Goal: Task Accomplishment & Management: Manage account settings

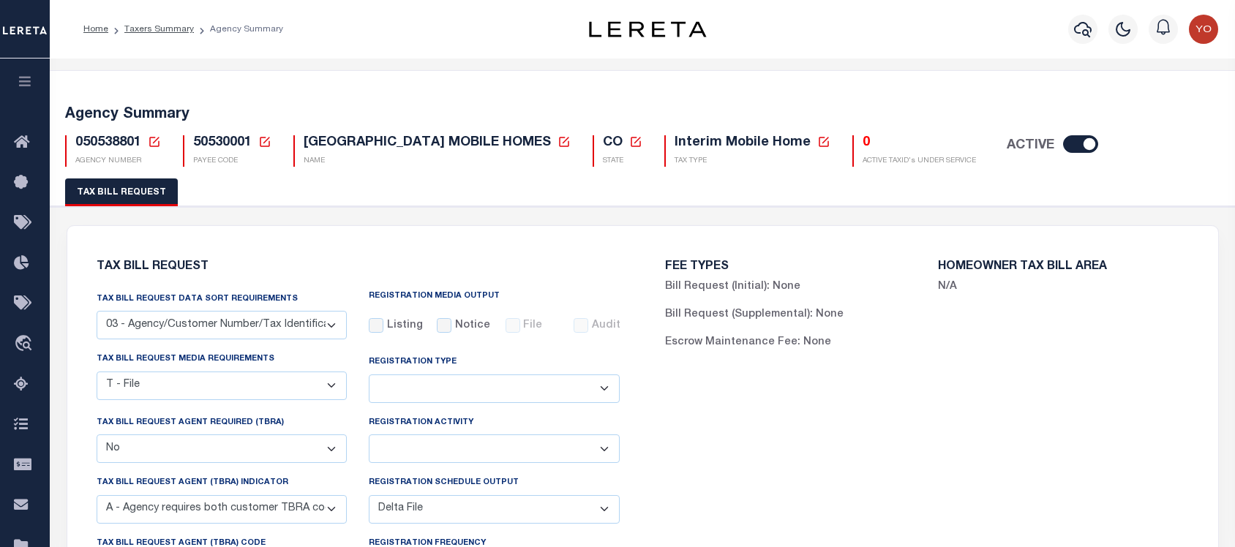
select select "27"
select select "22"
select select "false"
select select "9"
select select "2"
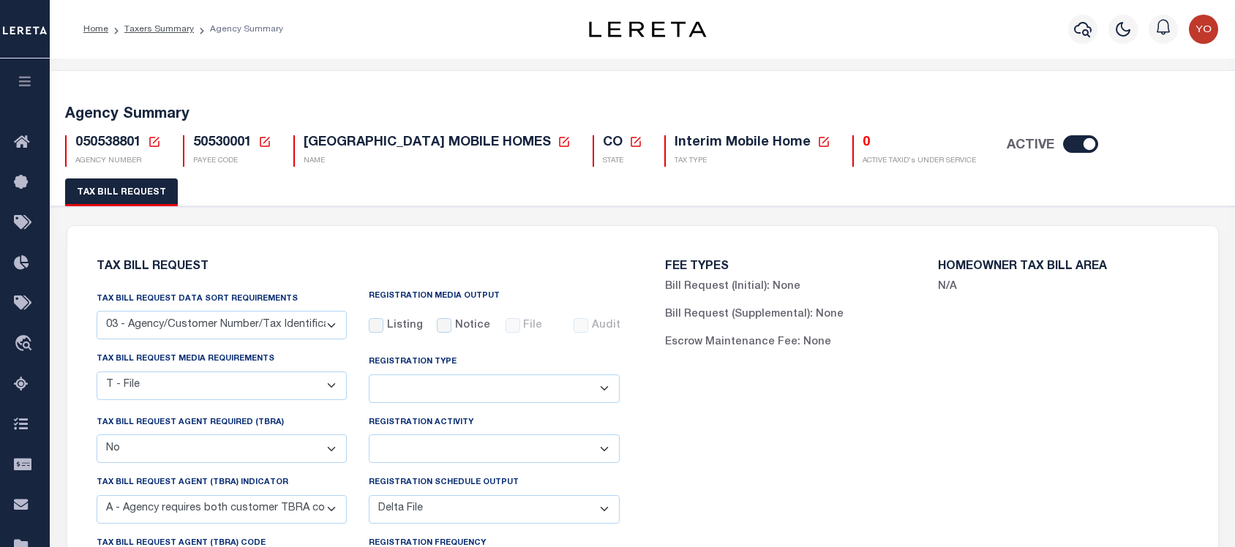
select select
select select "7803021001"
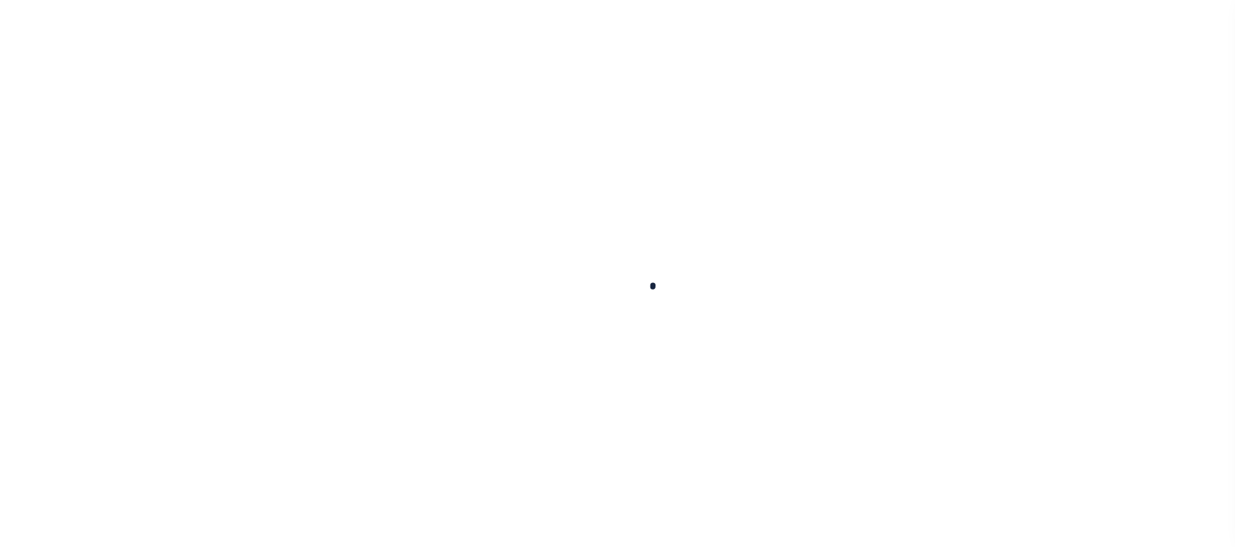
select select
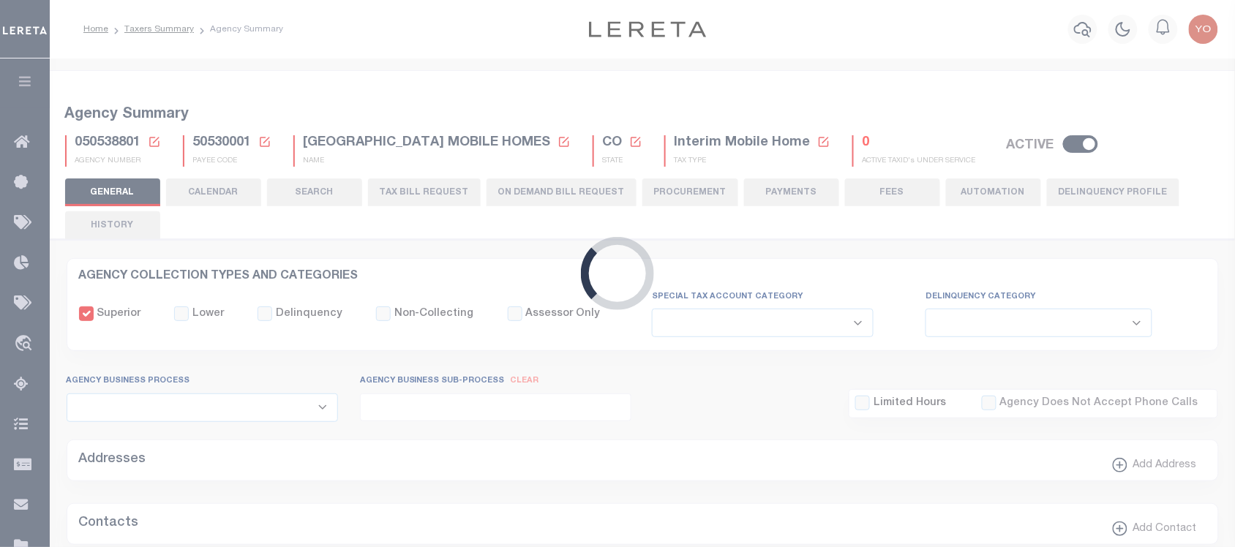
checkbox input "false"
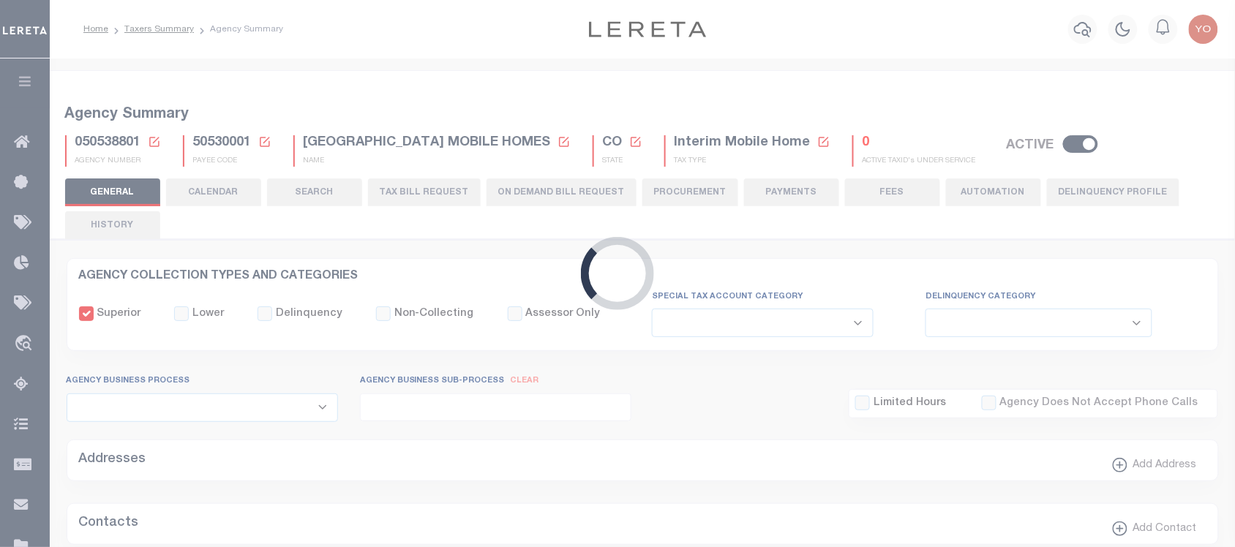
type input "810500000"
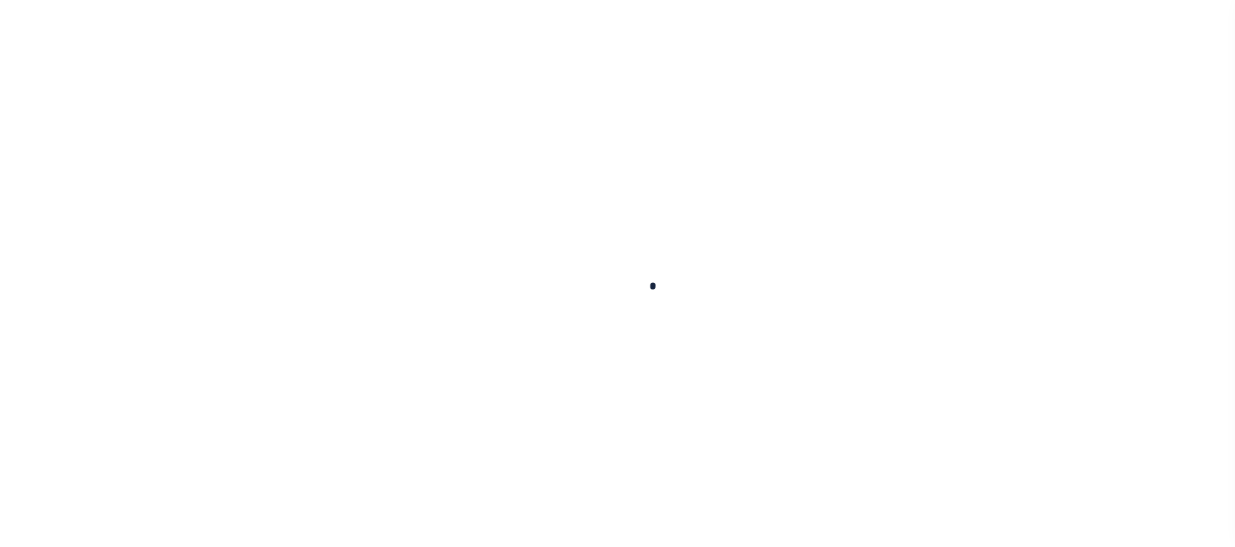
select select
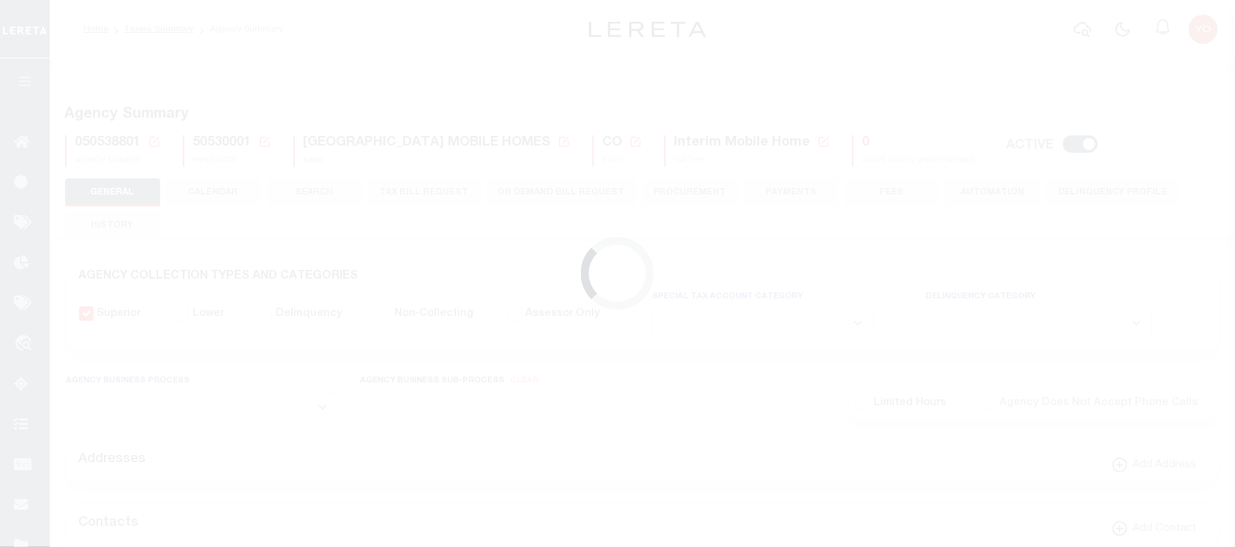
checkbox input "false"
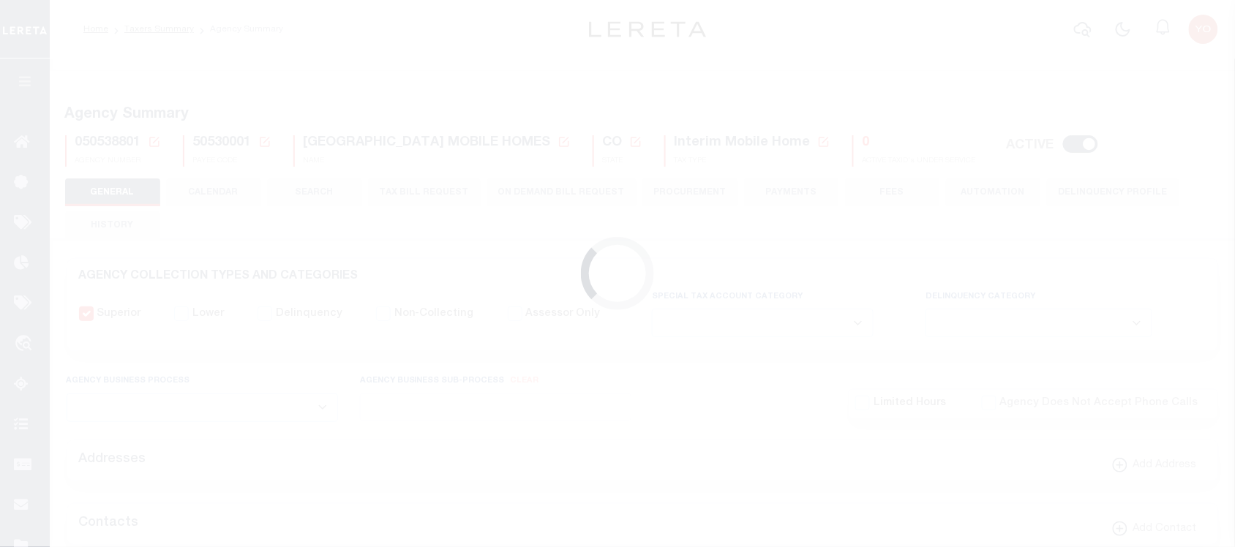
type input "810500000"
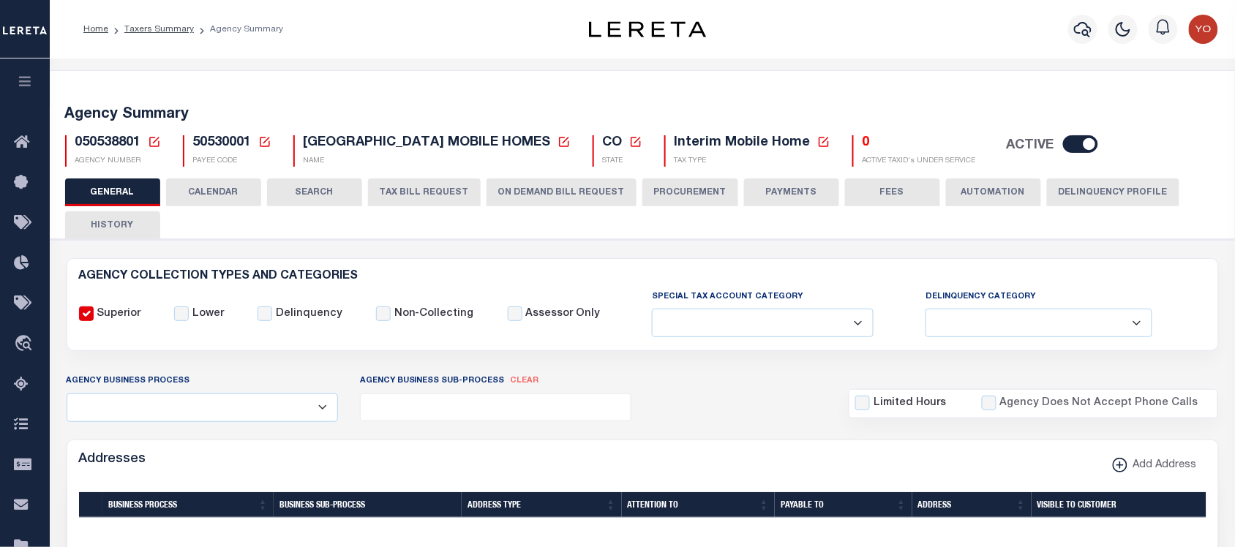
click at [569, 198] on button "ON DEMAND BILL REQUEST" at bounding box center [562, 193] width 150 height 28
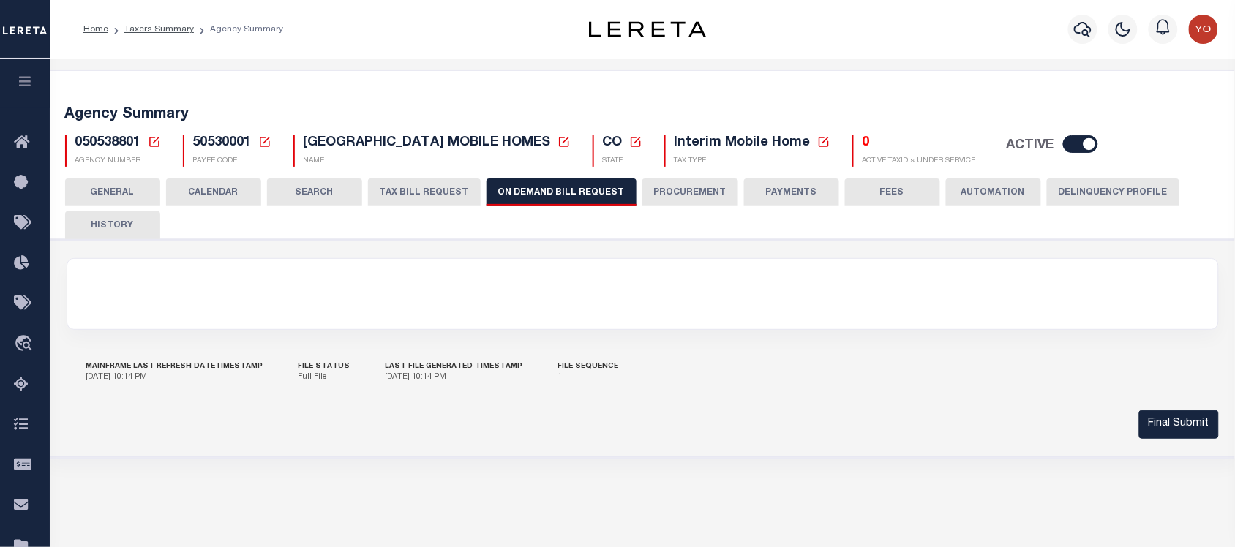
scroll to position [91, 0]
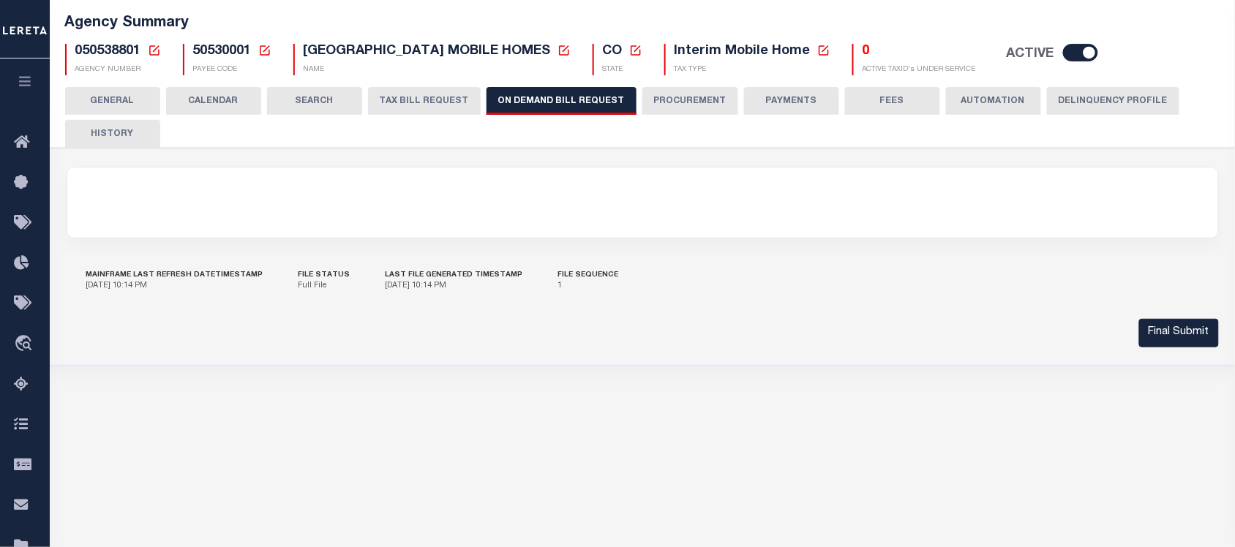
click at [115, 103] on button "GENERAL" at bounding box center [112, 101] width 95 height 28
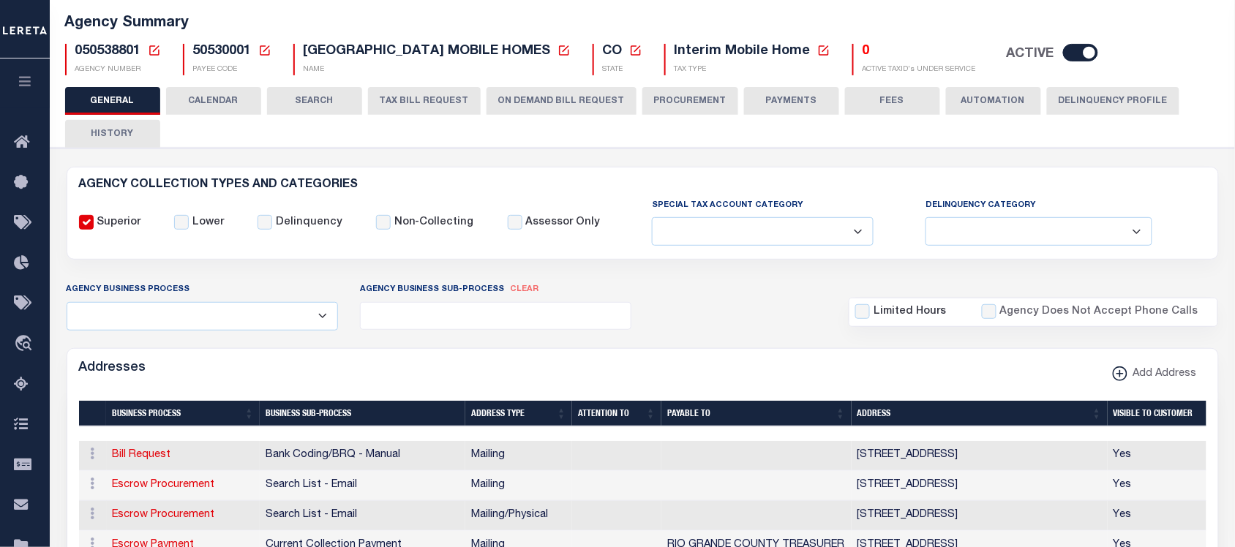
click at [239, 93] on button "CALENDAR" at bounding box center [213, 101] width 95 height 28
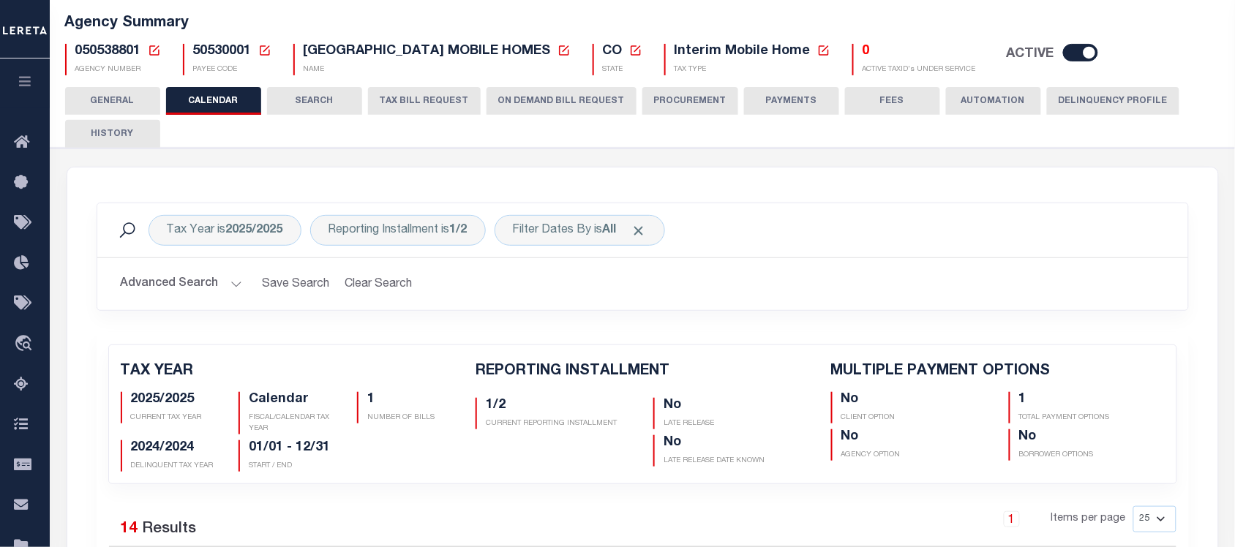
checkbox input "false"
type input "1"
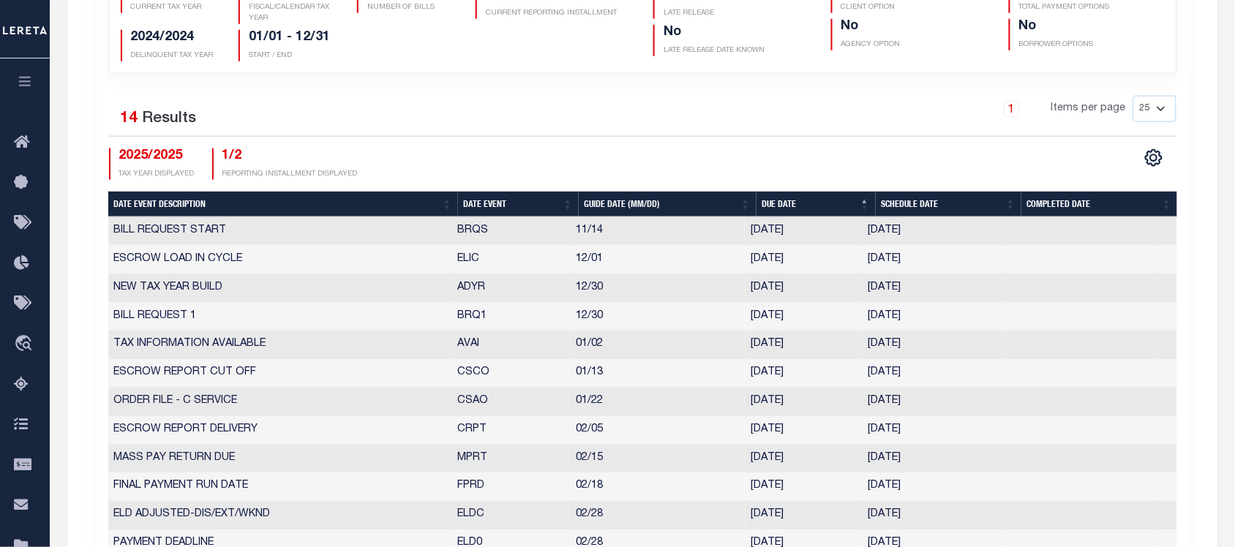
scroll to position [0, 0]
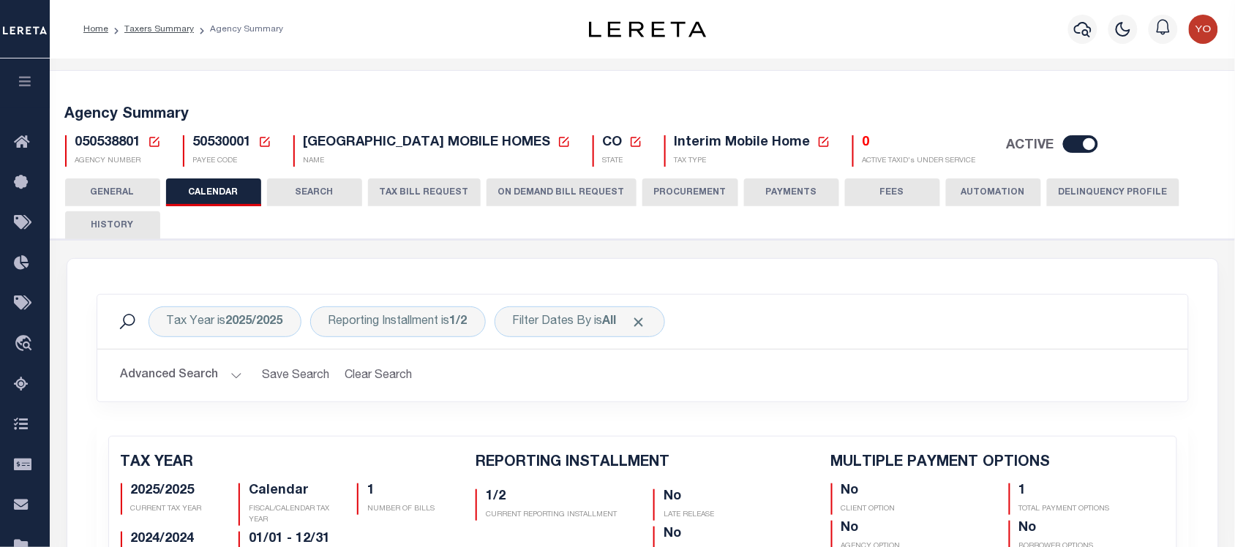
click at [422, 201] on button "TAX BILL REQUEST" at bounding box center [424, 193] width 113 height 28
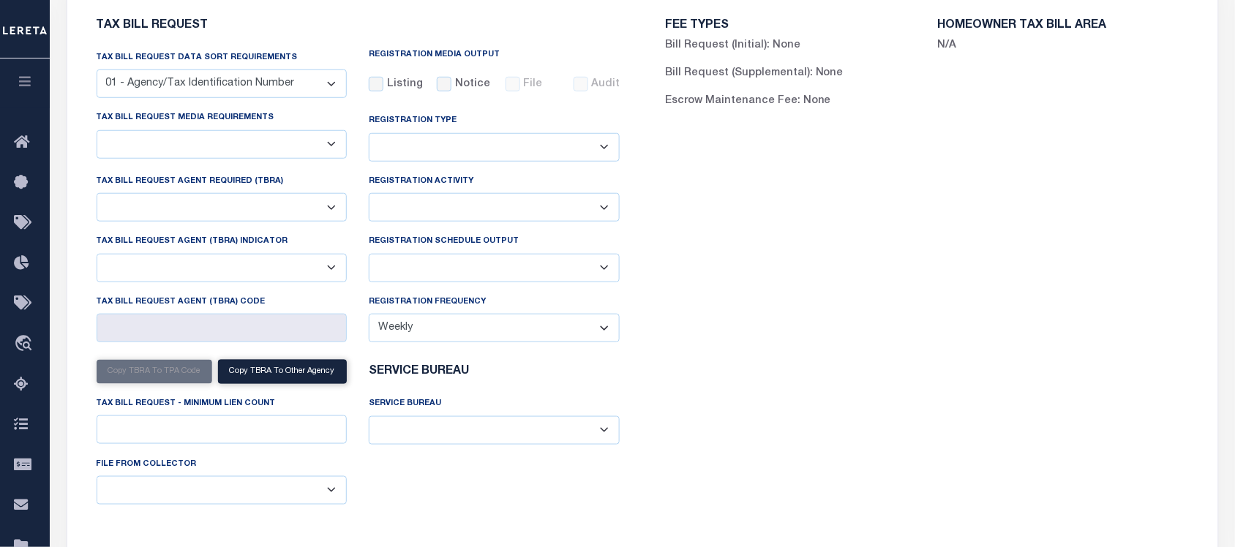
select select "27"
select select "22"
select select "false"
select select "9"
select select "2"
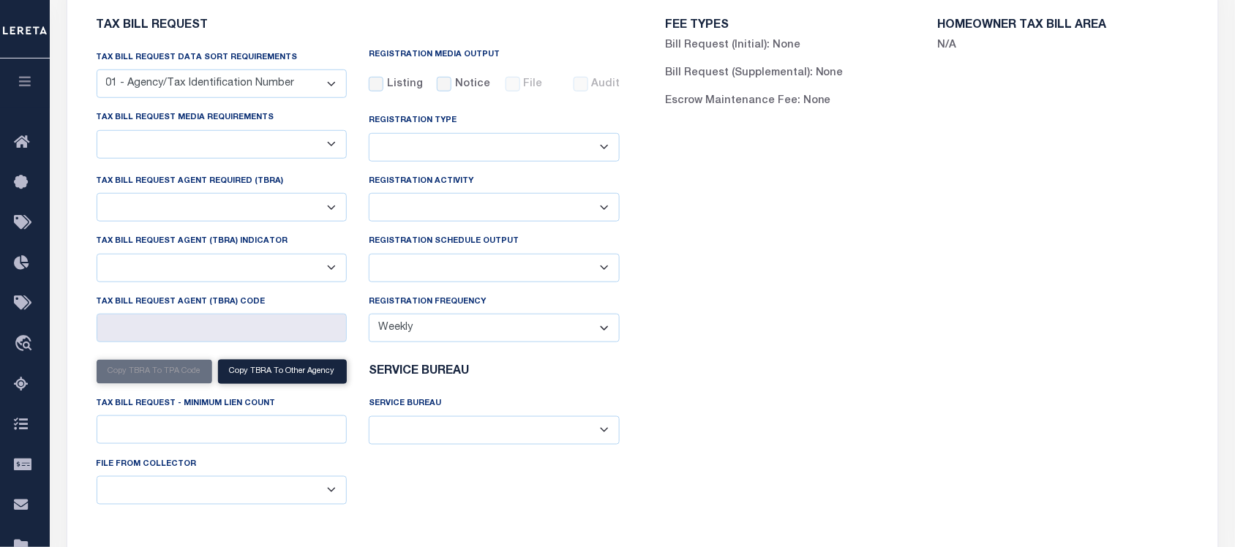
select select
select select "7803021001"
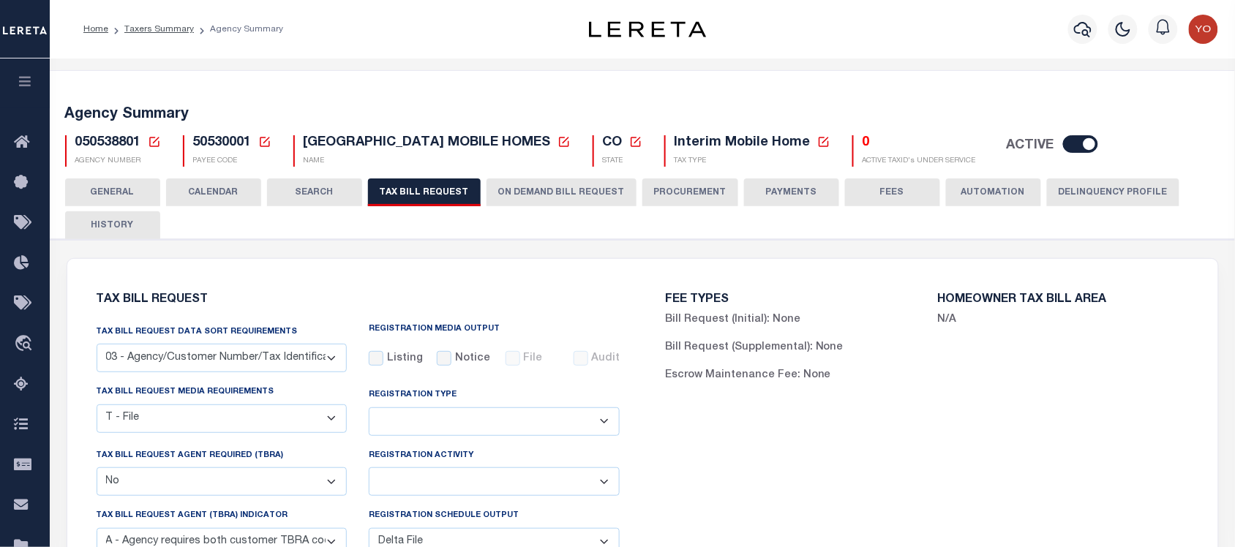
click at [536, 188] on button "ON DEMAND BILL REQUEST" at bounding box center [562, 193] width 150 height 28
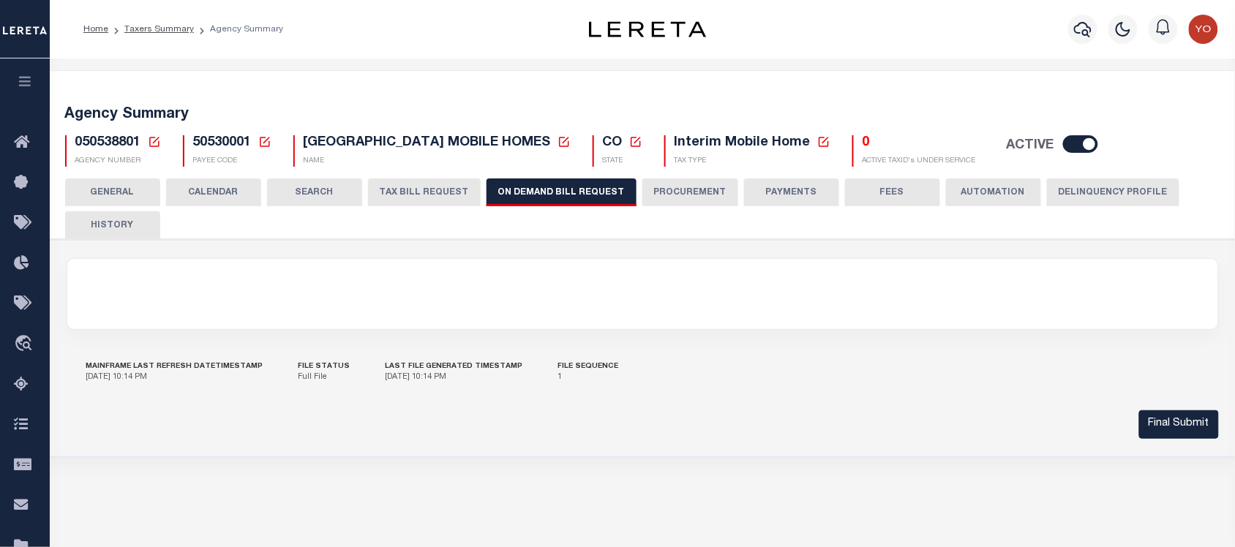
click at [434, 187] on button "TAX BILL REQUEST" at bounding box center [424, 193] width 113 height 28
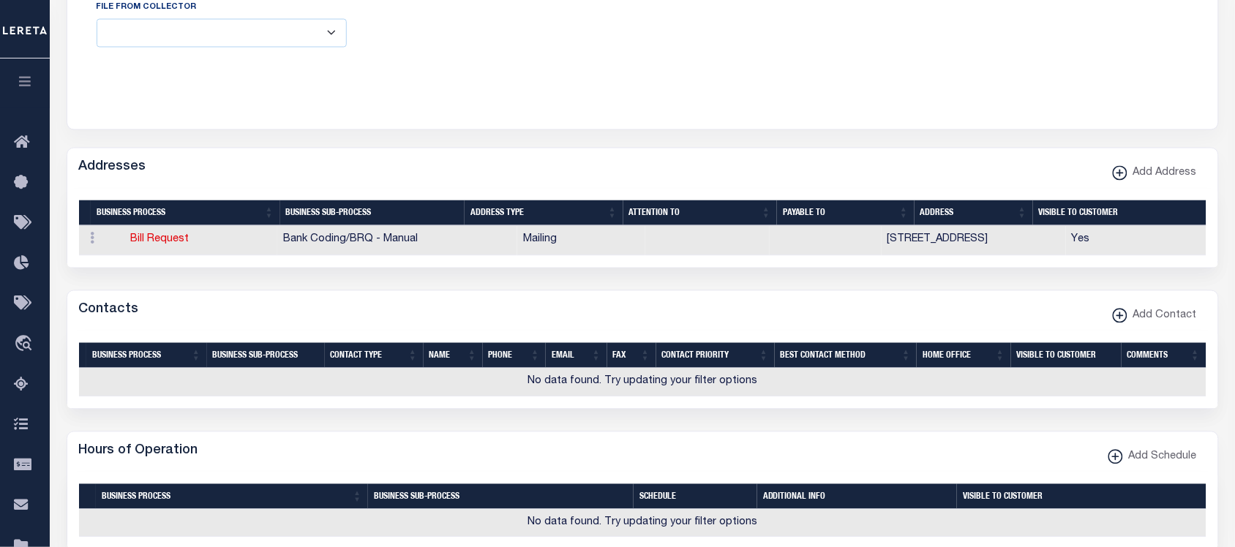
scroll to position [640, 0]
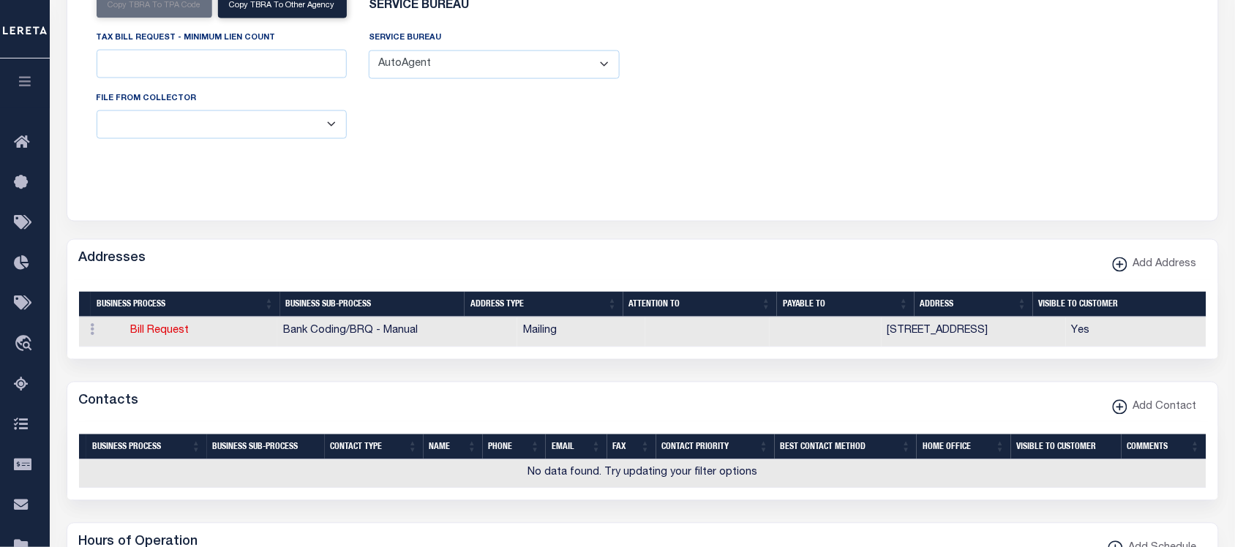
drag, startPoint x: 315, startPoint y: 282, endPoint x: 1078, endPoint y: 265, distance: 763.4
click at [1078, 265] on div "Addresses Add Address" at bounding box center [642, 260] width 1151 height 40
click at [1133, 272] on span "Add Address" at bounding box center [1163, 266] width 70 height 16
select select "1"
checkbox input "true"
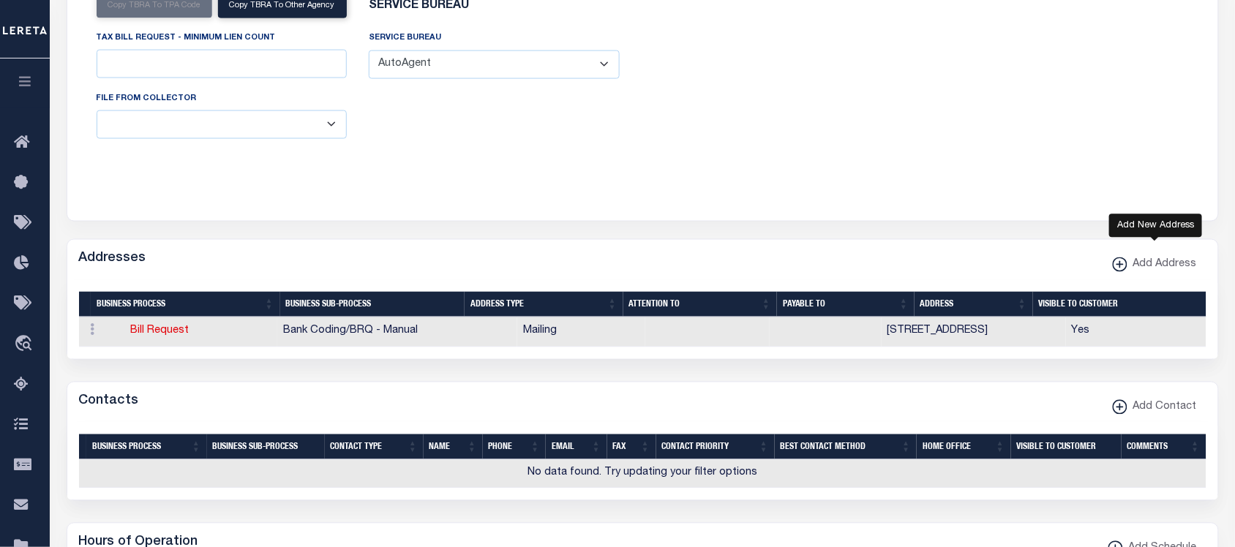
select select
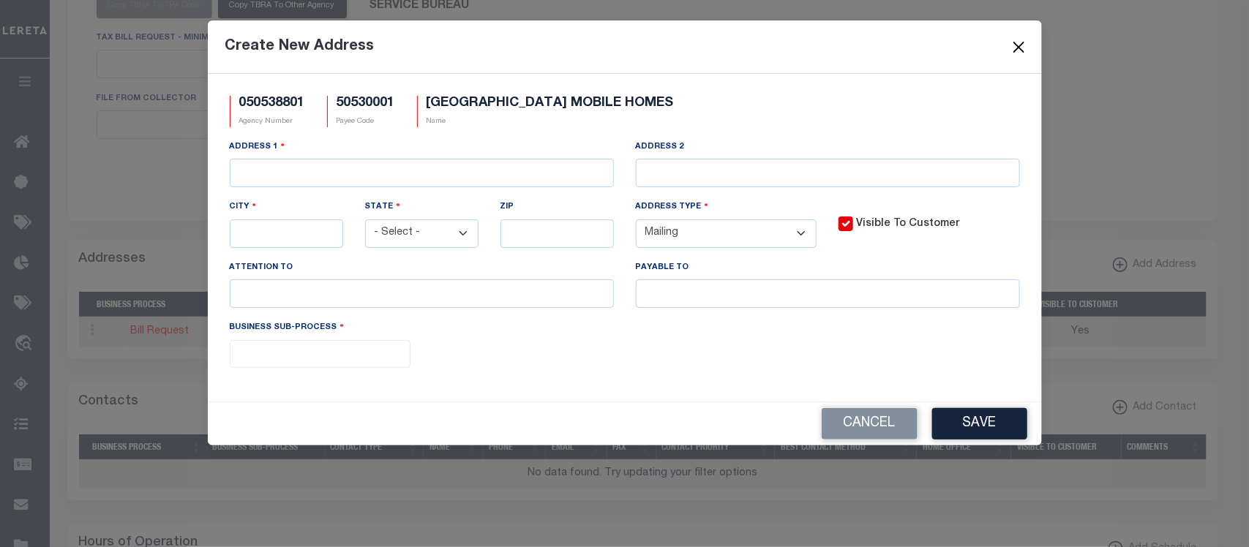
click at [1013, 50] on button "Close" at bounding box center [1018, 46] width 19 height 19
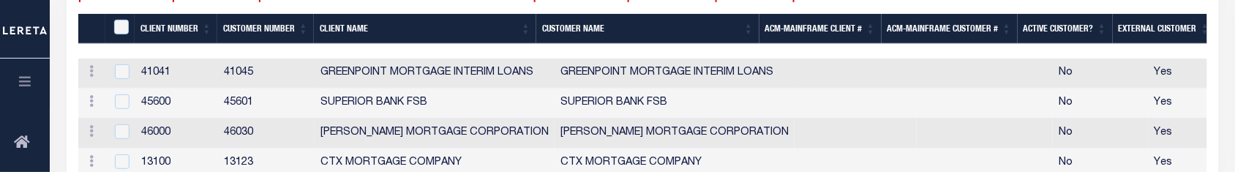
scroll to position [1822, 0]
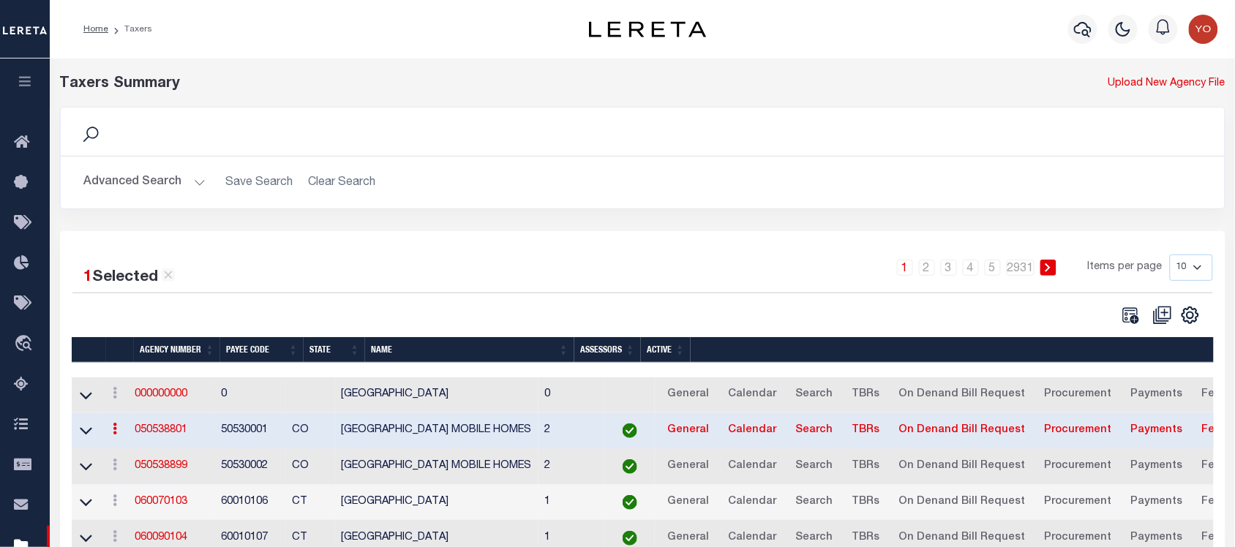
click at [167, 271] on icon at bounding box center [168, 275] width 13 height 13
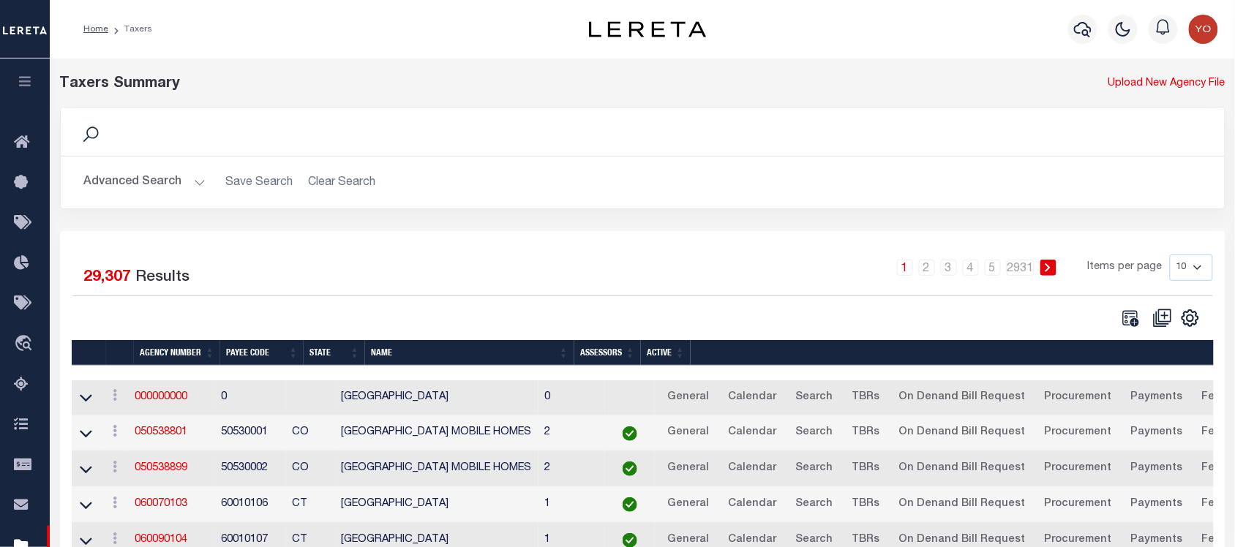
scroll to position [183, 0]
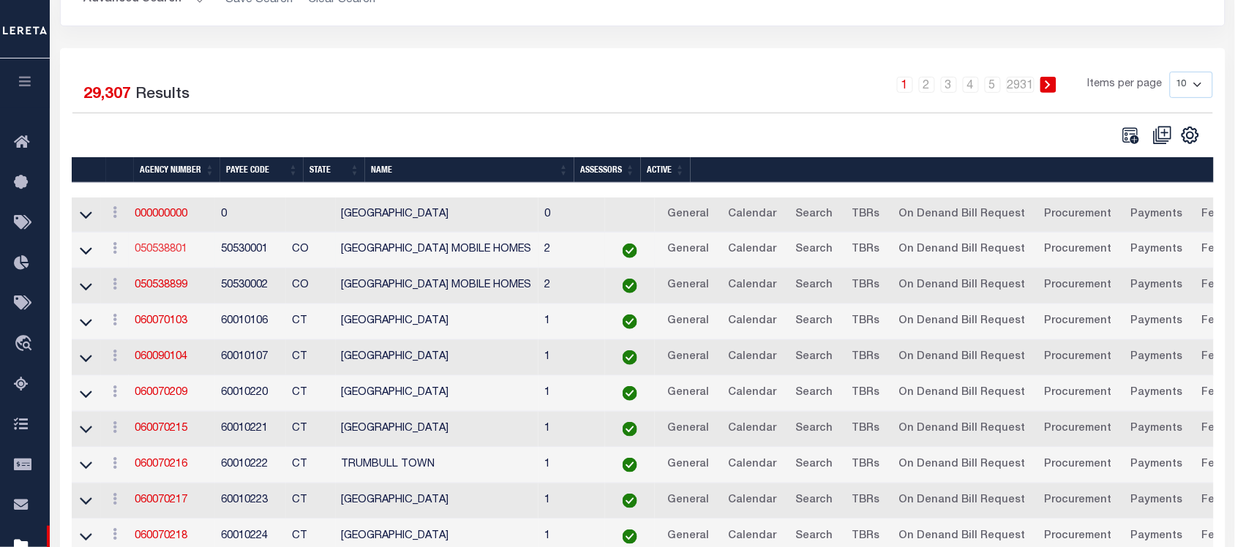
click at [180, 254] on link "050538801" at bounding box center [161, 249] width 53 height 10
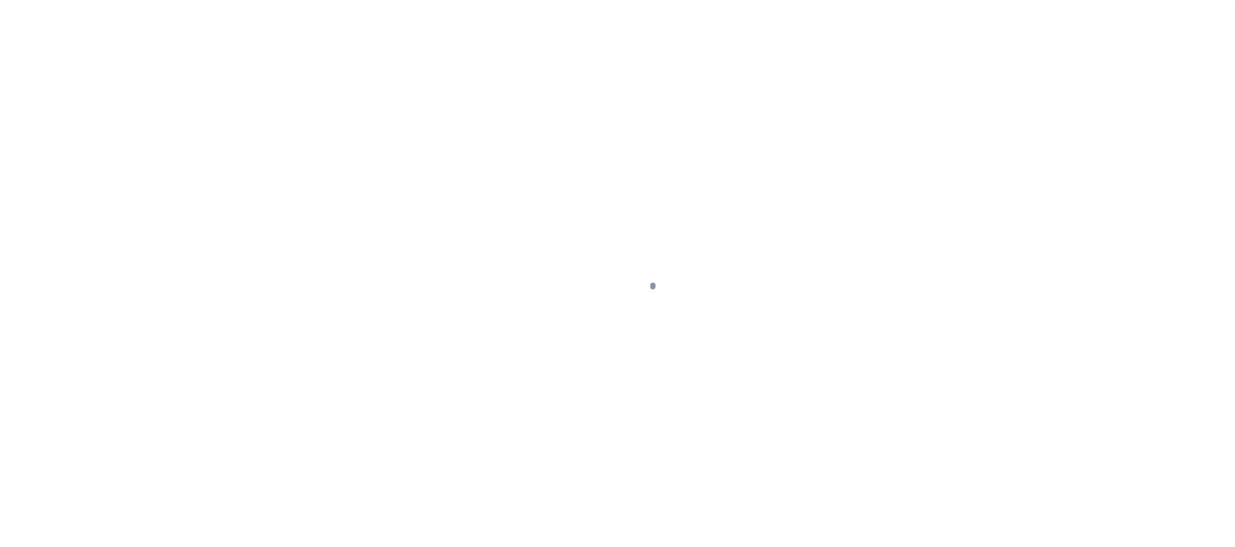
select select
checkbox input "false"
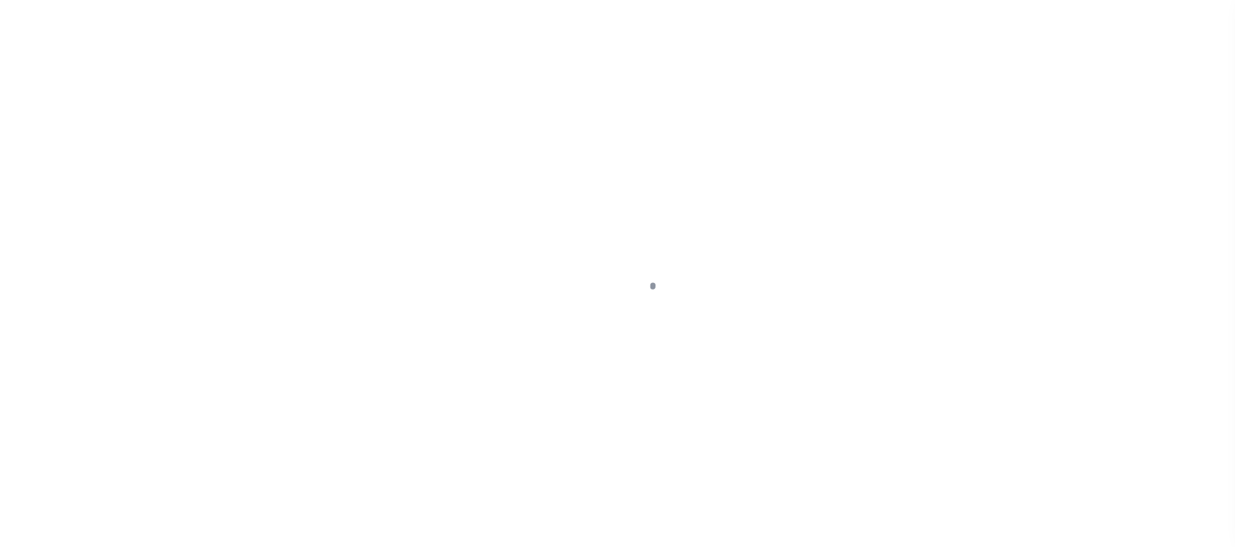
checkbox input "false"
type input "810500000"
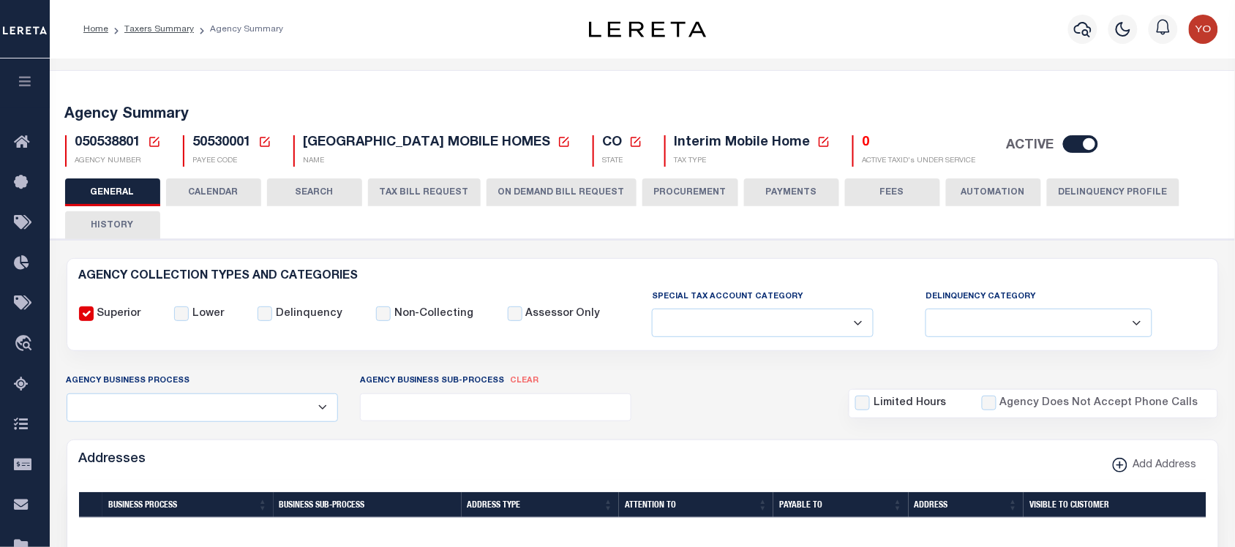
click at [231, 191] on button "CALENDAR" at bounding box center [213, 193] width 95 height 28
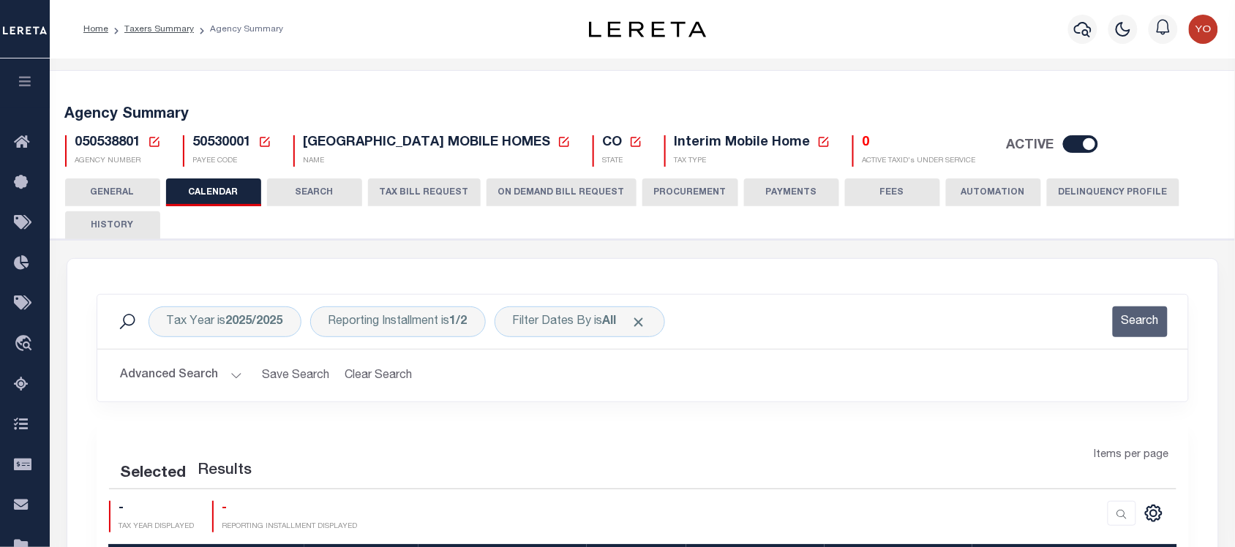
scroll to position [274, 0]
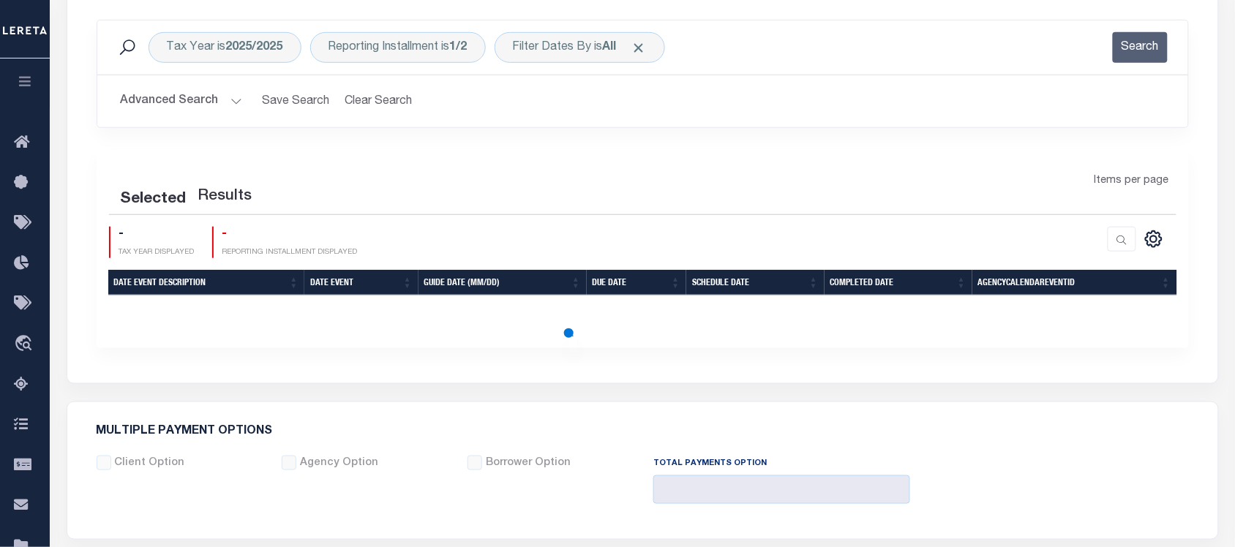
checkbox input "false"
type input "1"
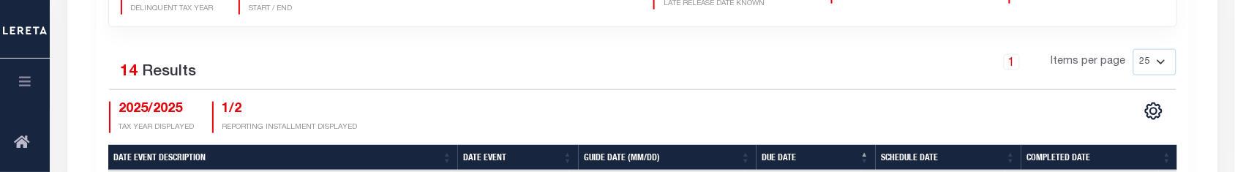
scroll to position [640, 0]
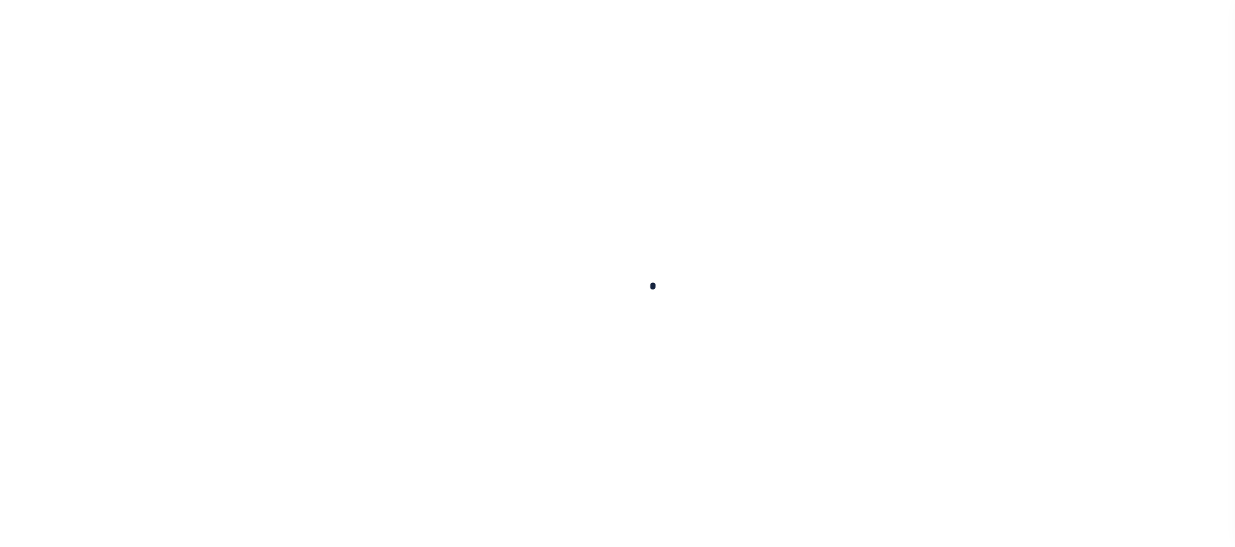
select select
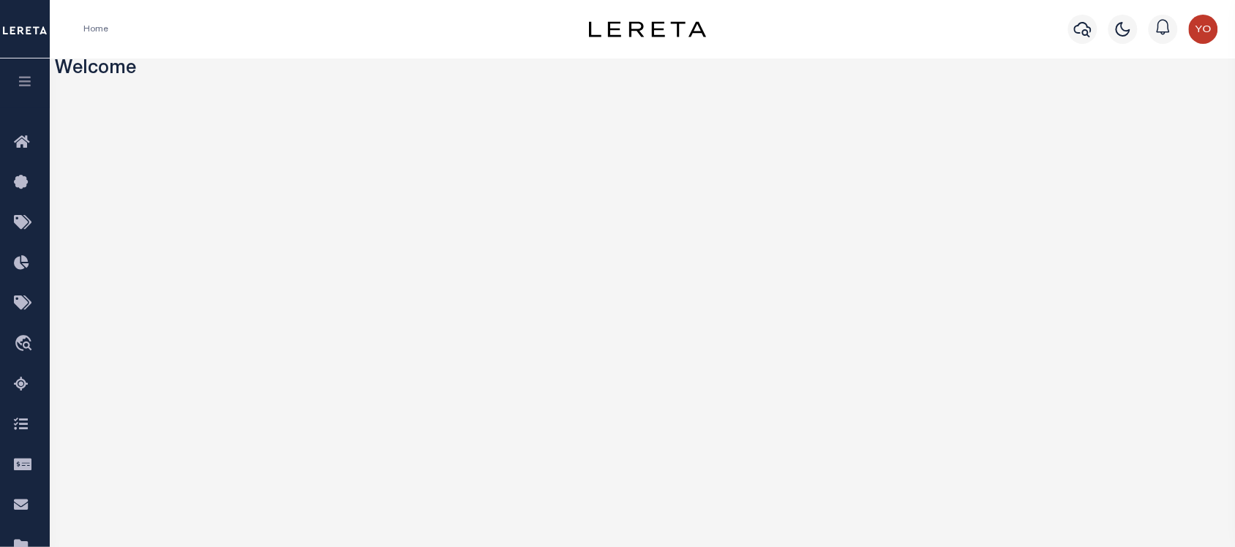
click at [34, 83] on button "button" at bounding box center [25, 84] width 50 height 50
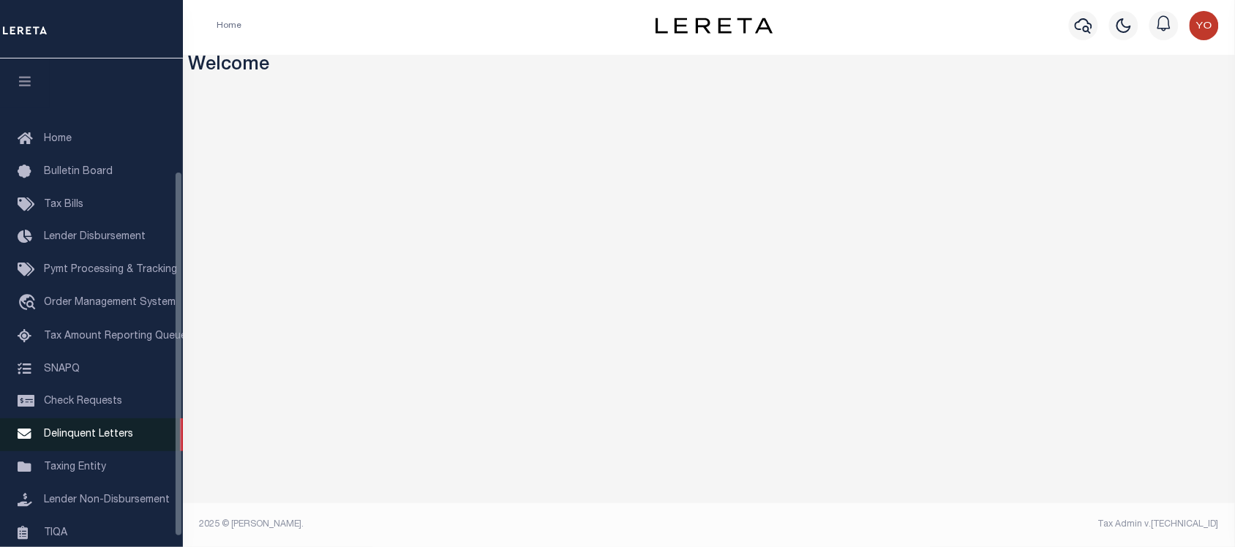
scroll to position [165, 0]
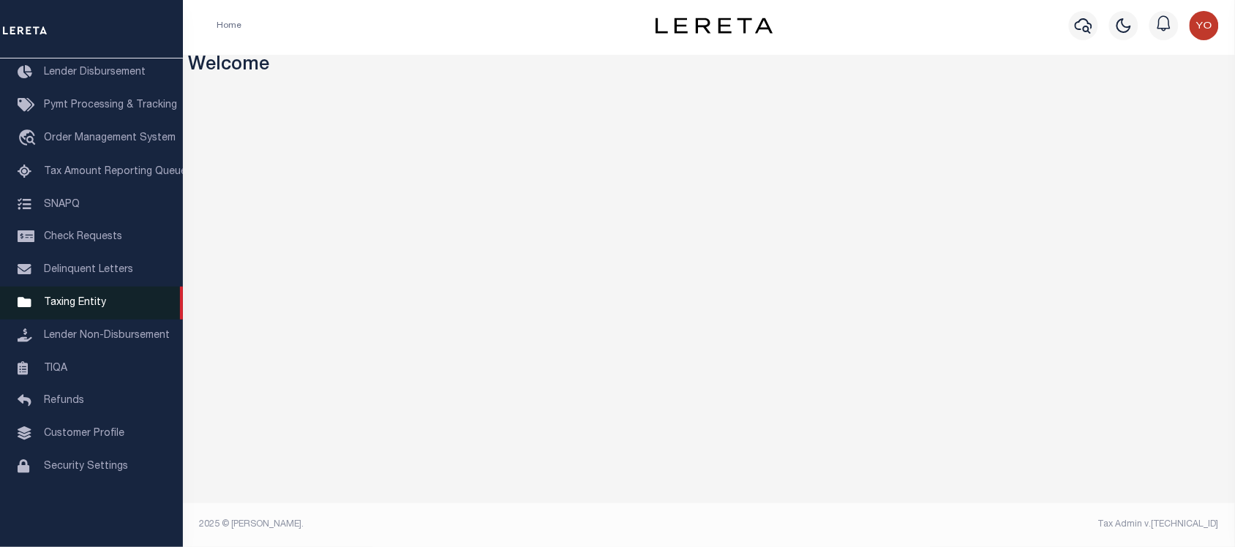
click at [99, 308] on span "Taxing Entity" at bounding box center [75, 303] width 62 height 10
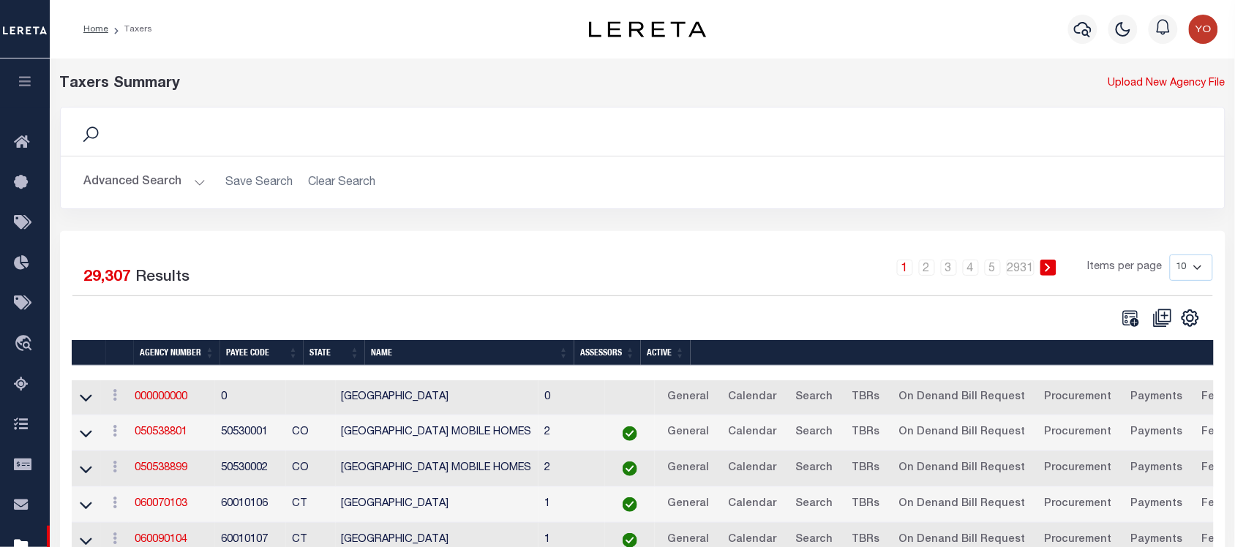
scroll to position [91, 0]
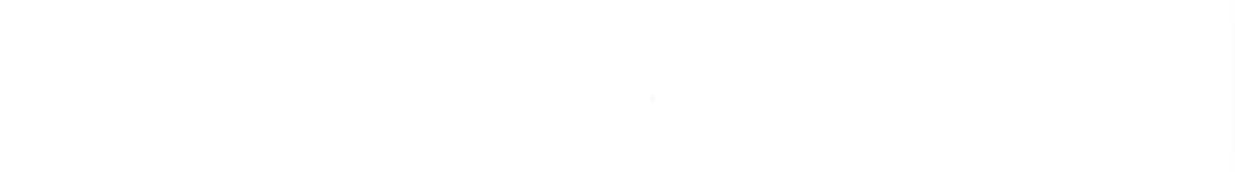
select select
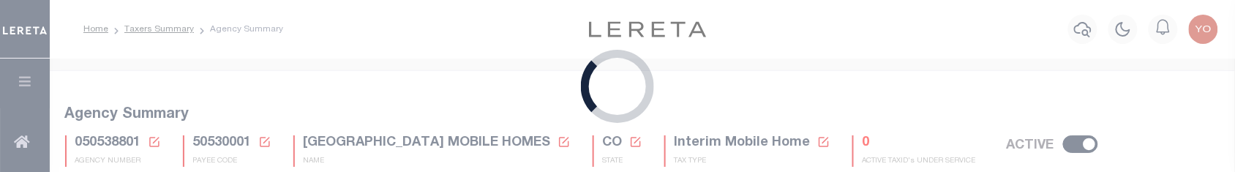
checkbox input "false"
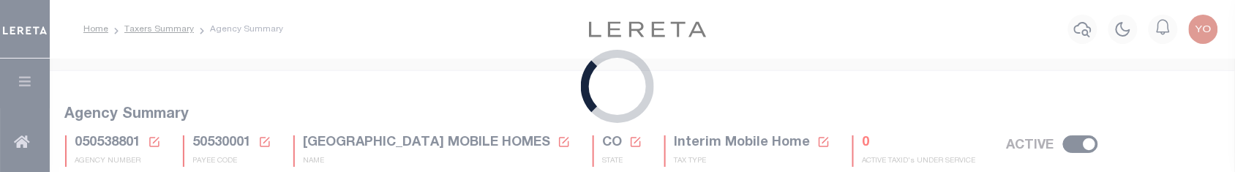
type input "810500000"
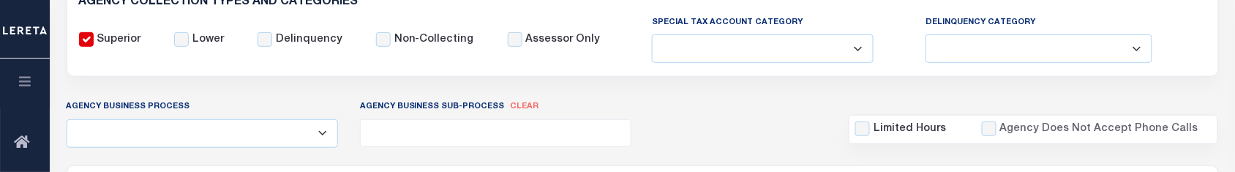
scroll to position [183, 0]
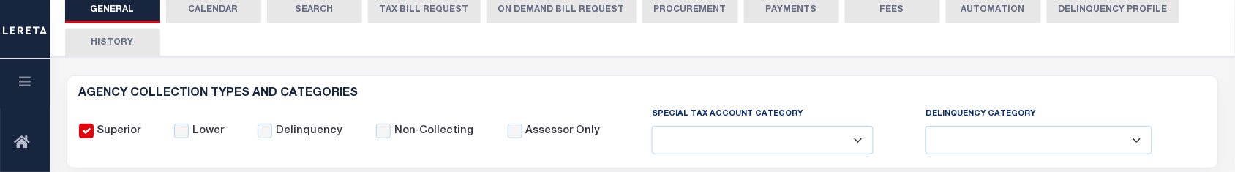
click at [517, 15] on button "ON DEMAND BILL REQUEST" at bounding box center [562, 10] width 150 height 28
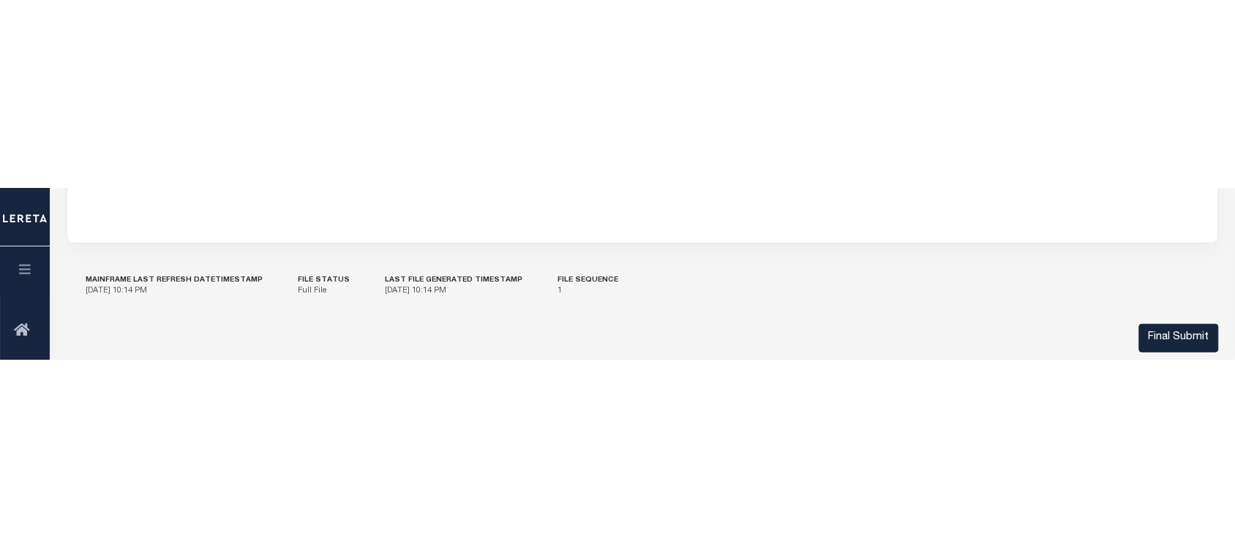
scroll to position [91, 0]
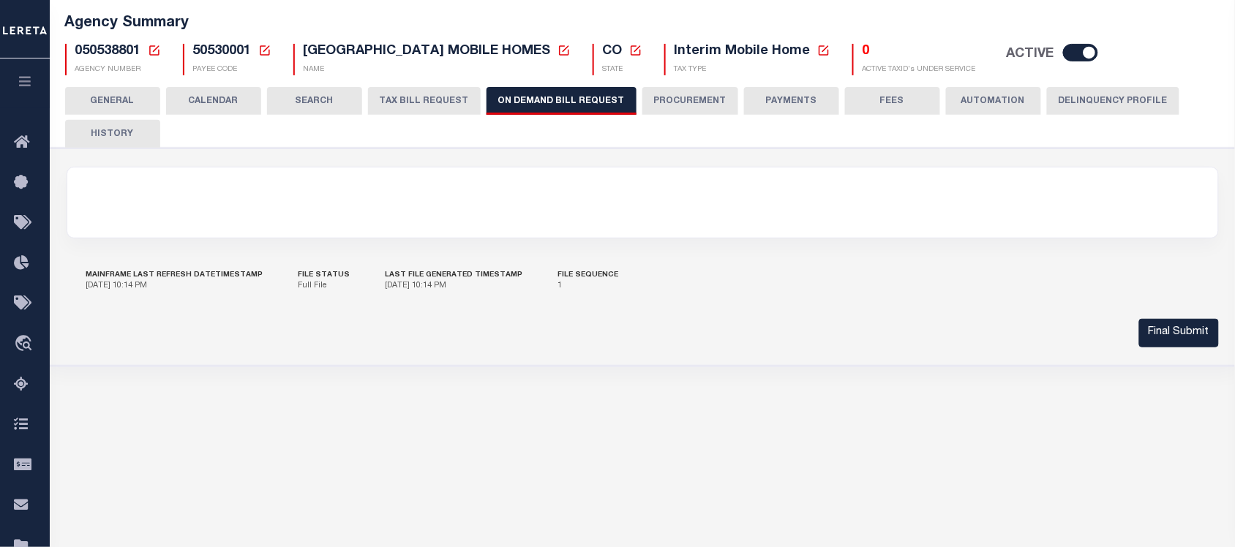
click at [411, 100] on button "TAX BILL REQUEST" at bounding box center [424, 101] width 113 height 28
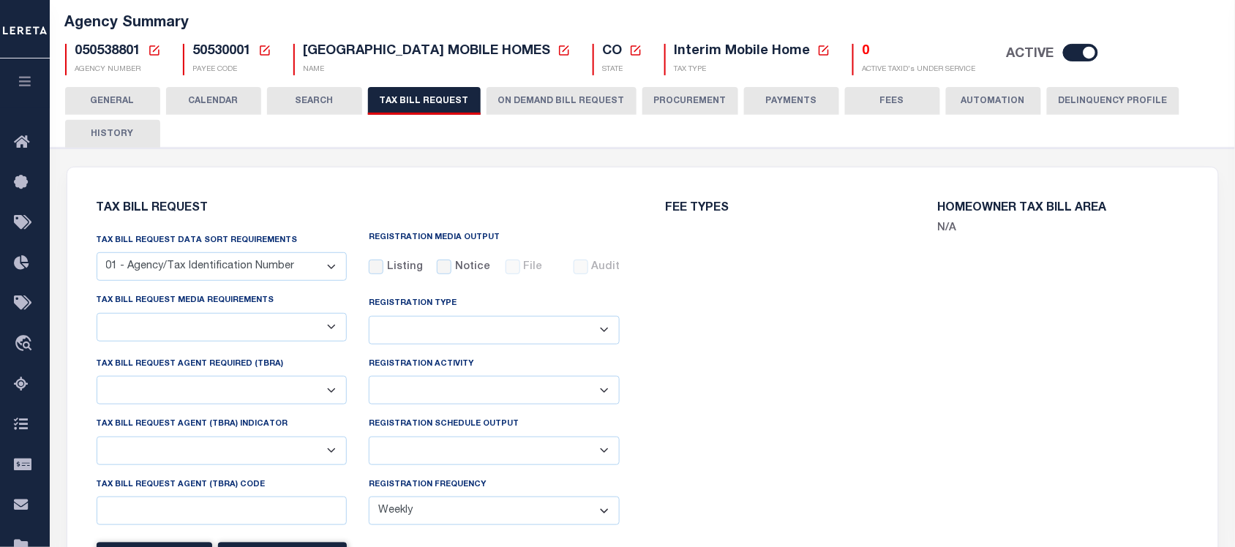
click at [539, 99] on button "ON DEMAND BILL REQUEST" at bounding box center [562, 101] width 150 height 28
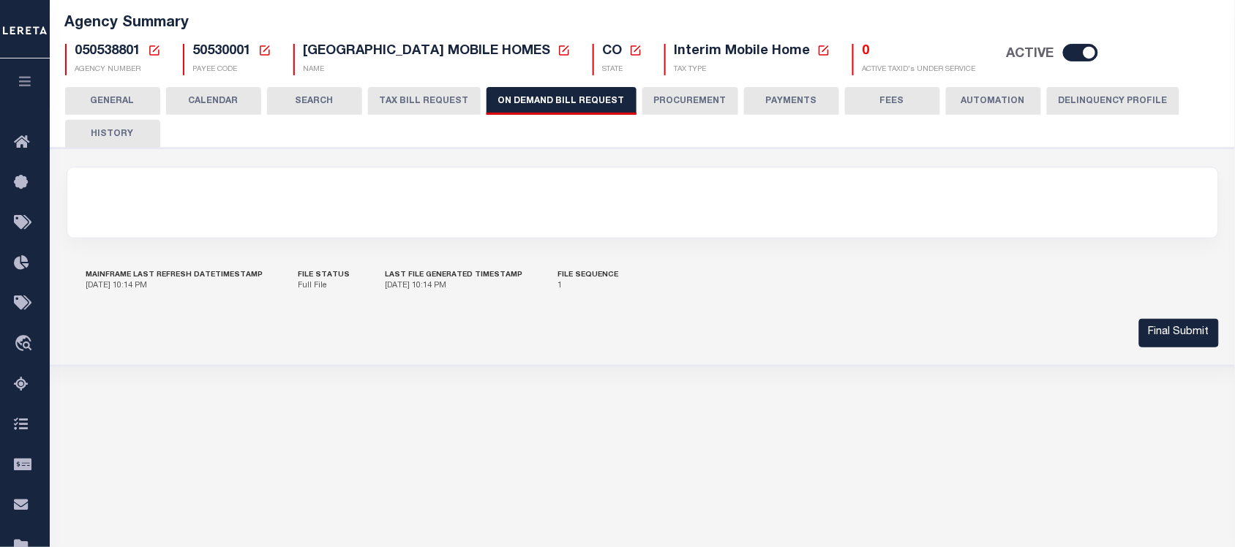
click at [118, 125] on button "HISTORY" at bounding box center [112, 134] width 95 height 28
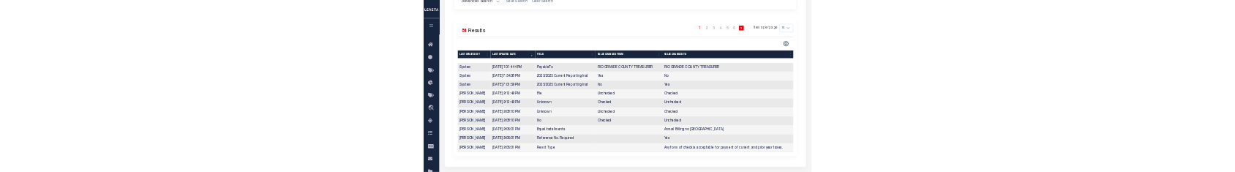
scroll to position [274, 0]
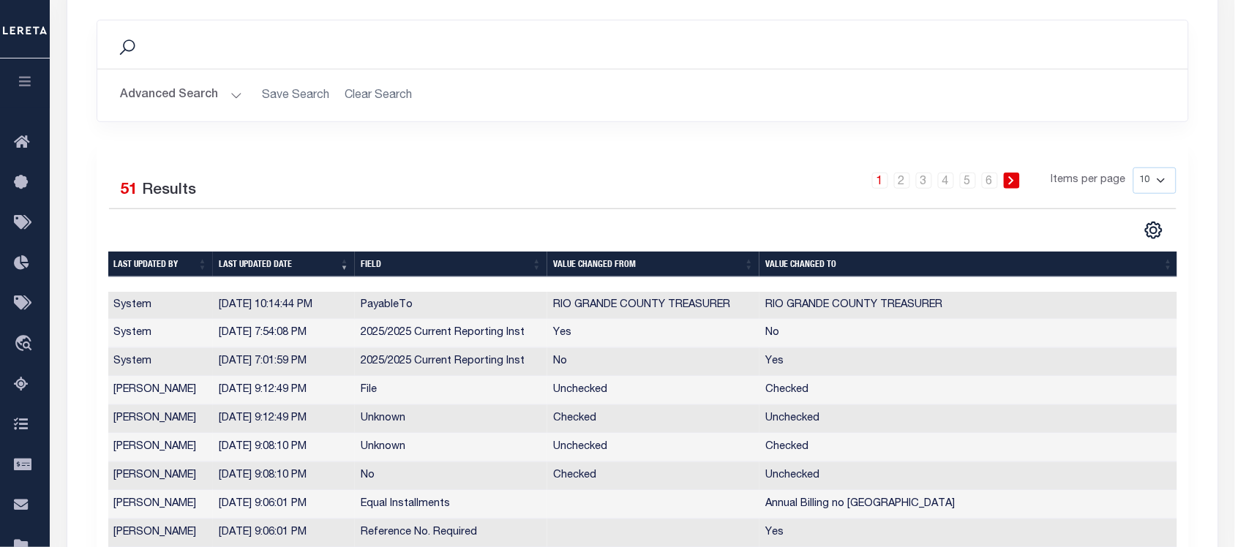
click at [228, 90] on button "Advanced Search" at bounding box center [181, 95] width 121 height 29
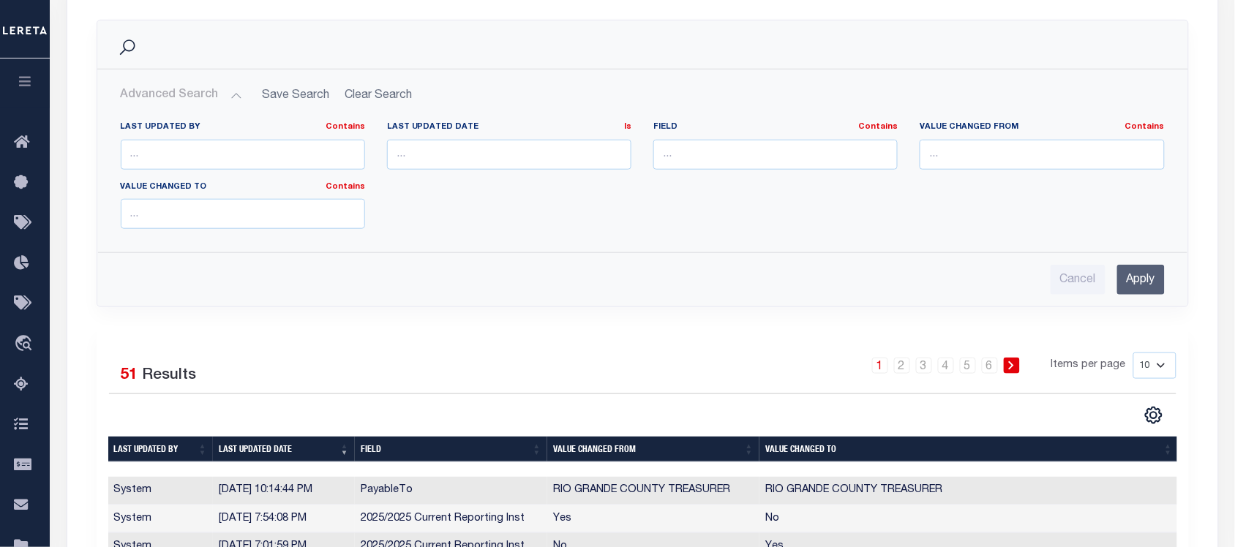
click at [230, 92] on button "Advanced Search" at bounding box center [181, 95] width 121 height 29
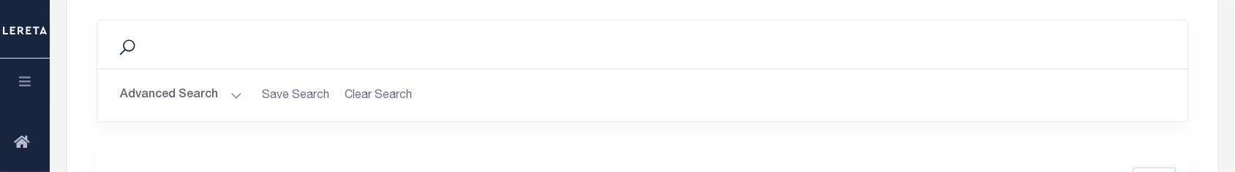
scroll to position [91, 0]
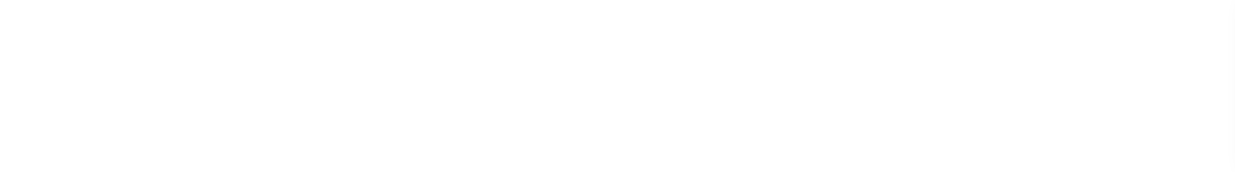
select select
checkbox input "false"
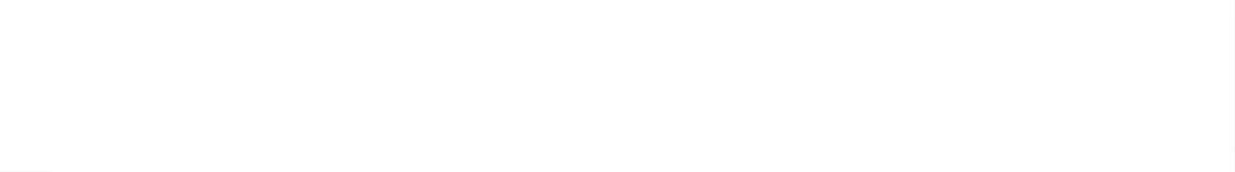
checkbox input "false"
type input "810500000"
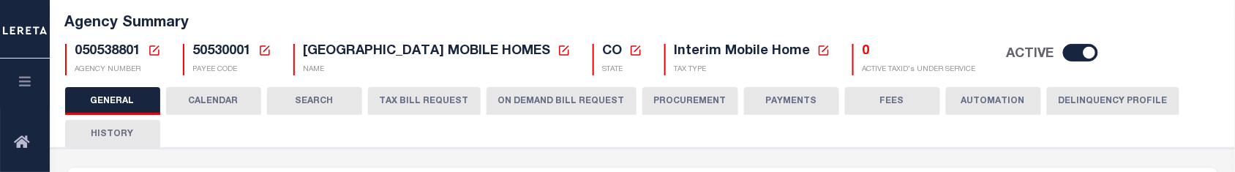
click at [512, 100] on button "ON DEMAND BILL REQUEST" at bounding box center [562, 101] width 150 height 28
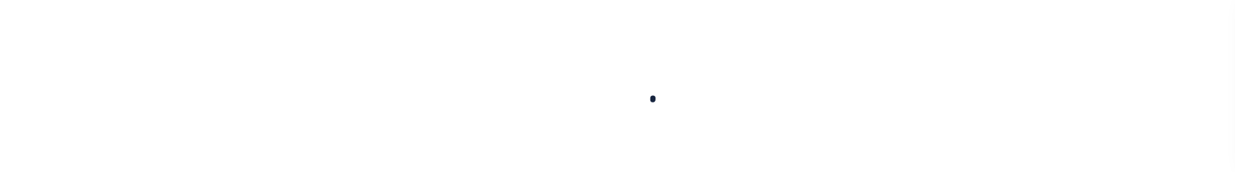
select select
checkbox input "false"
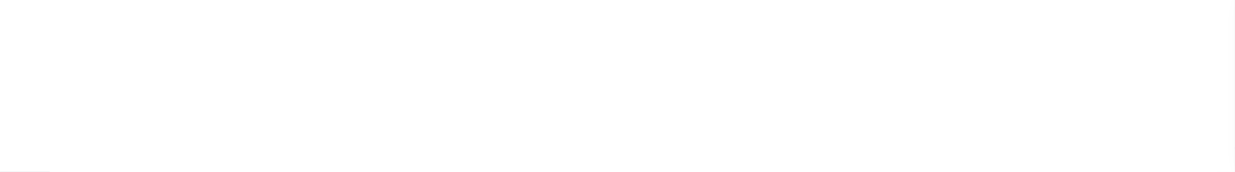
checkbox input "false"
type input "810500000"
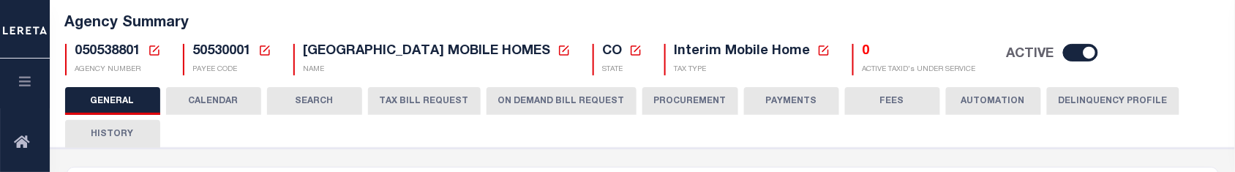
click at [552, 95] on button "ON DEMAND BILL REQUEST" at bounding box center [562, 101] width 150 height 28
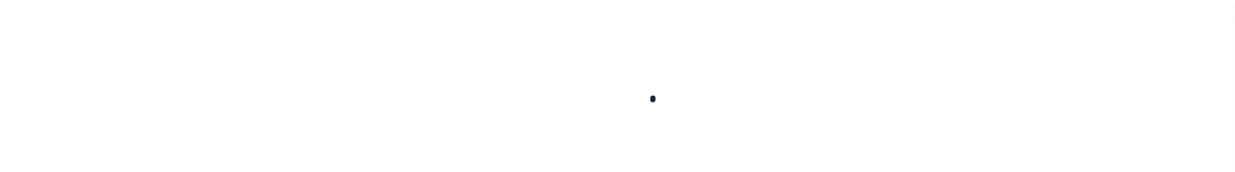
select select
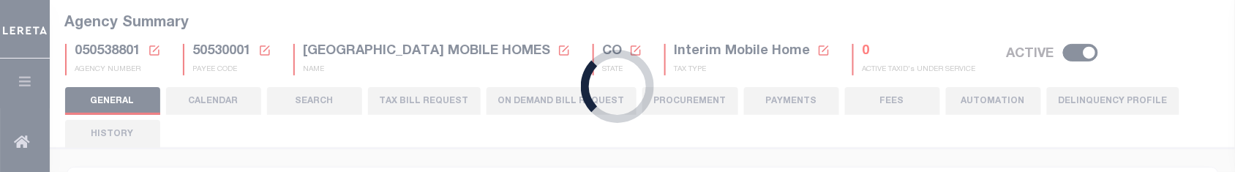
checkbox input "false"
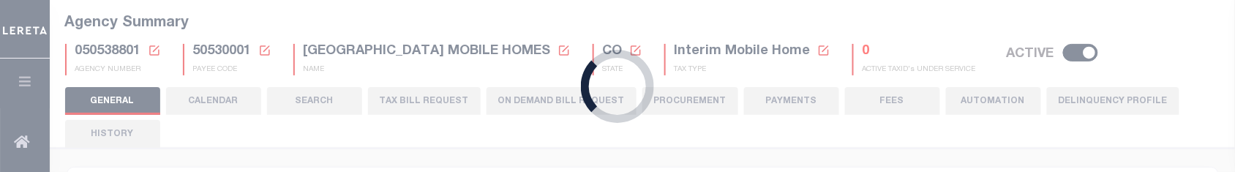
type input "810500000"
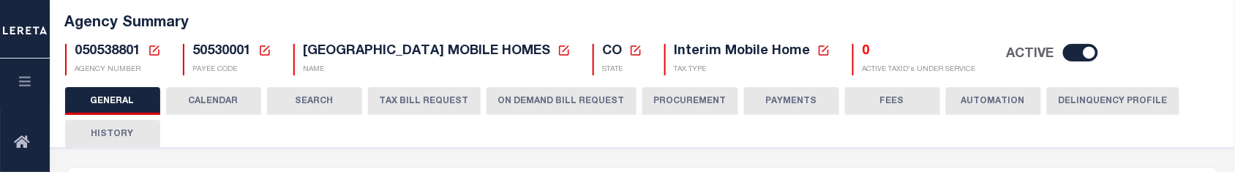
click at [518, 100] on button "ON DEMAND BILL REQUEST" at bounding box center [562, 101] width 150 height 28
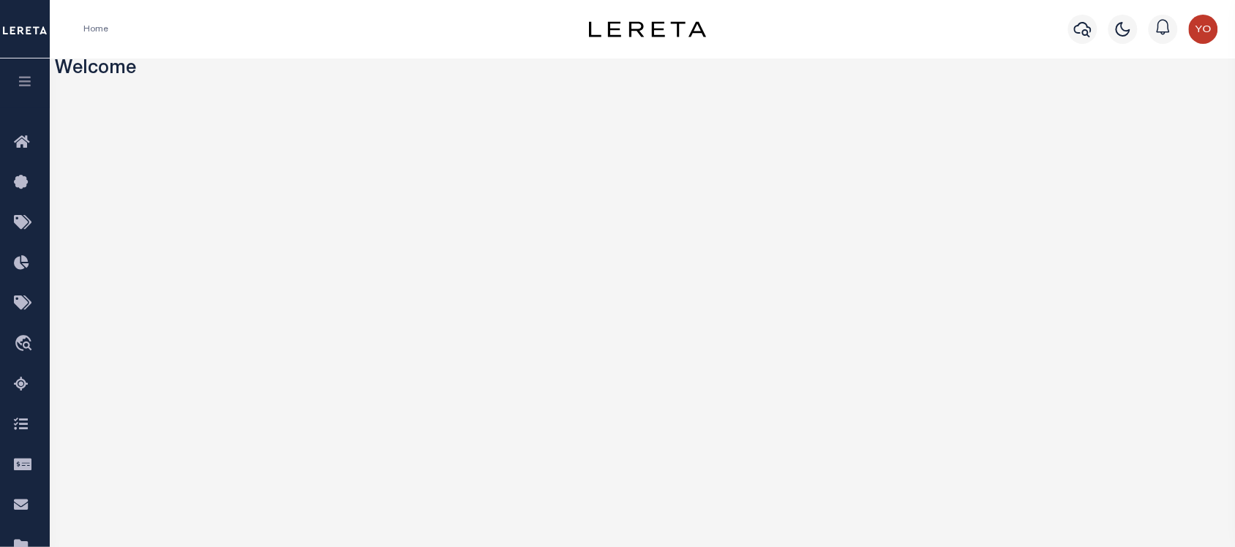
click at [31, 85] on icon "button" at bounding box center [25, 81] width 17 height 13
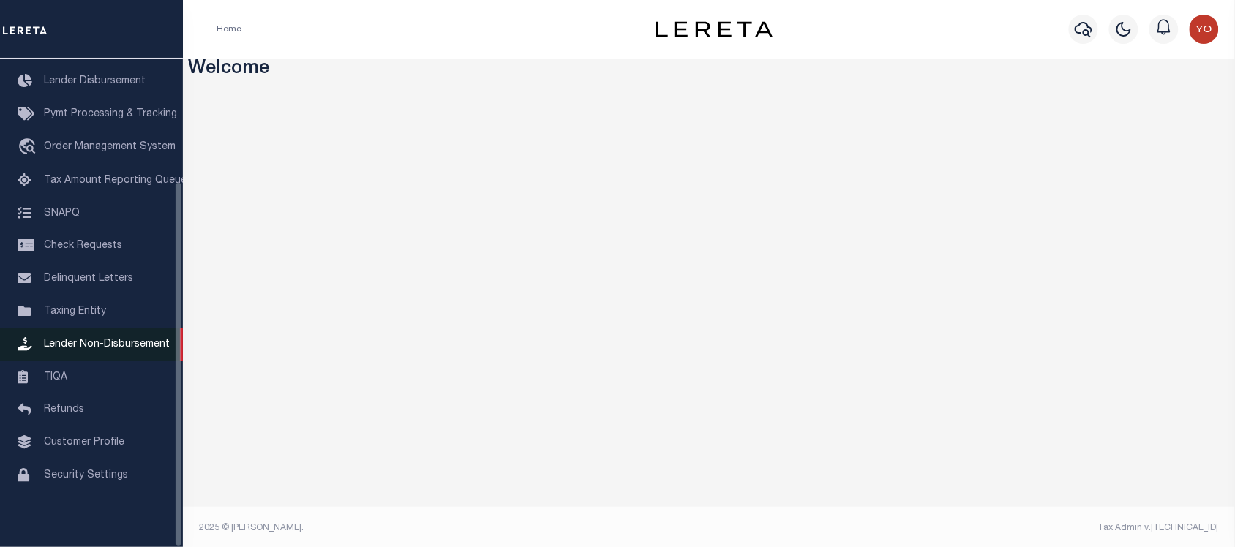
scroll to position [4, 0]
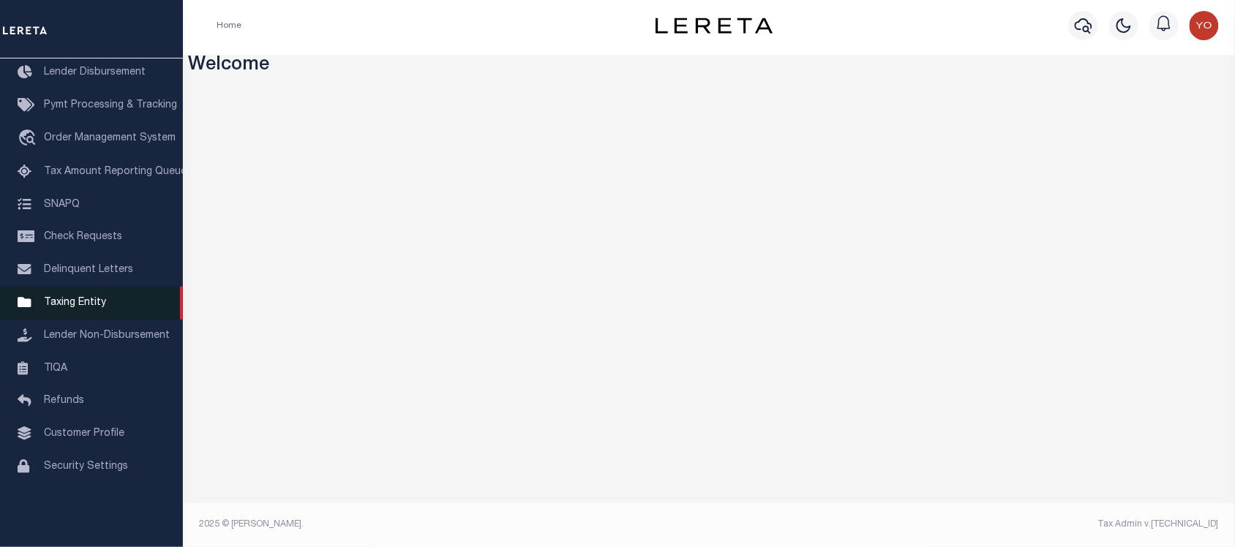
click at [112, 304] on link "Taxing Entity" at bounding box center [91, 303] width 183 height 33
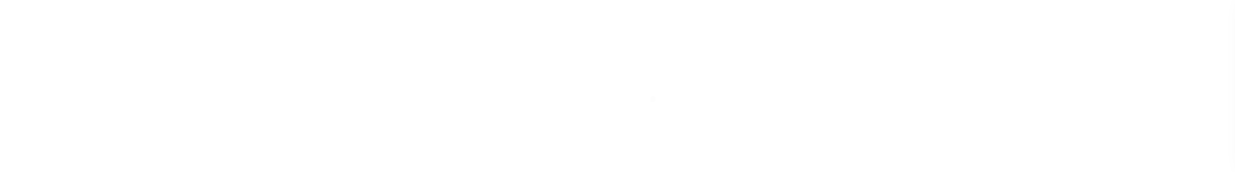
select select
checkbox input "false"
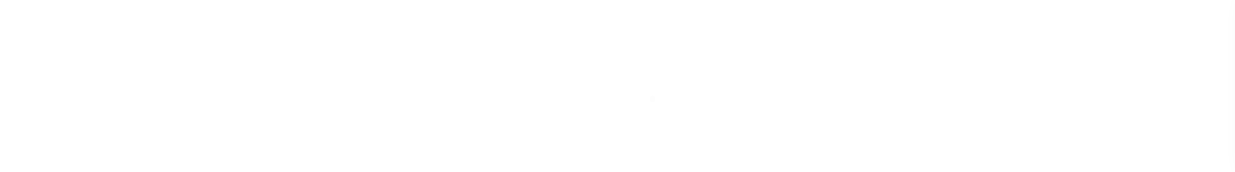
checkbox input "false"
type input "810500000"
select select
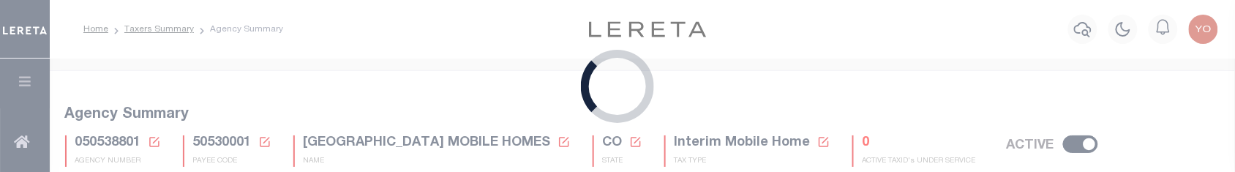
checkbox input "false"
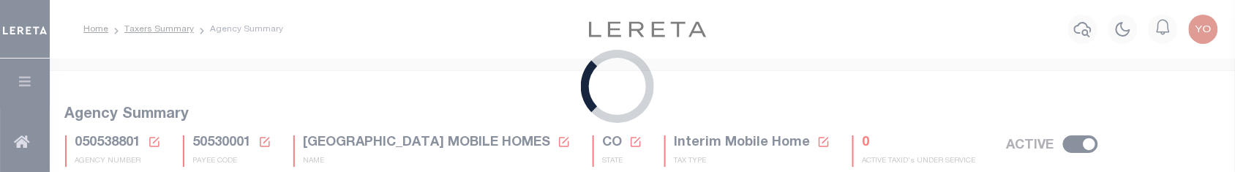
type input "810500000"
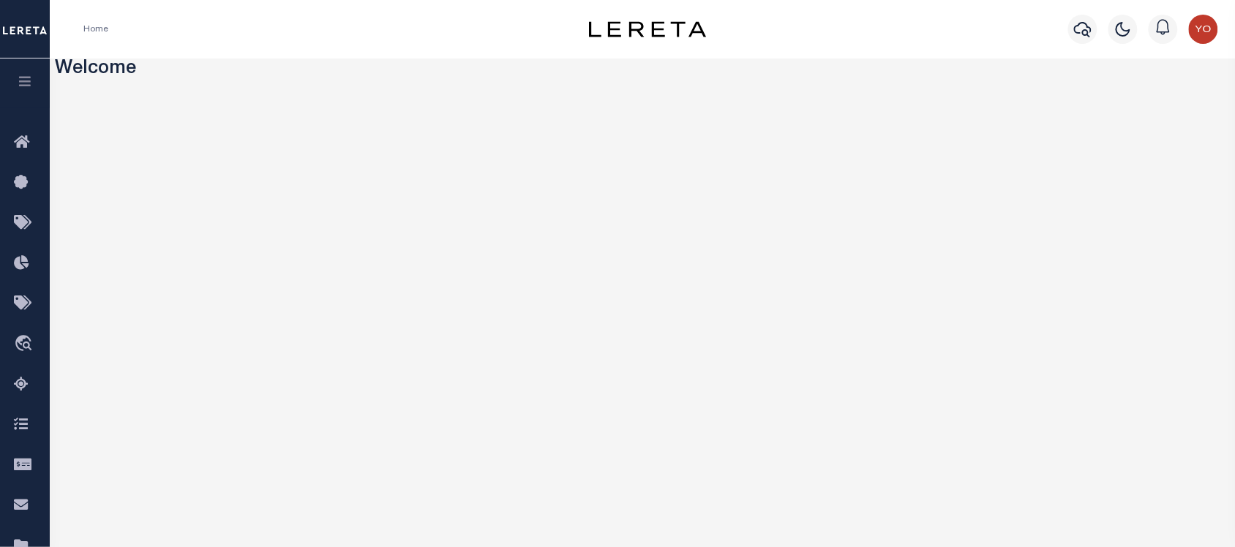
click at [35, 79] on button "button" at bounding box center [25, 84] width 50 height 50
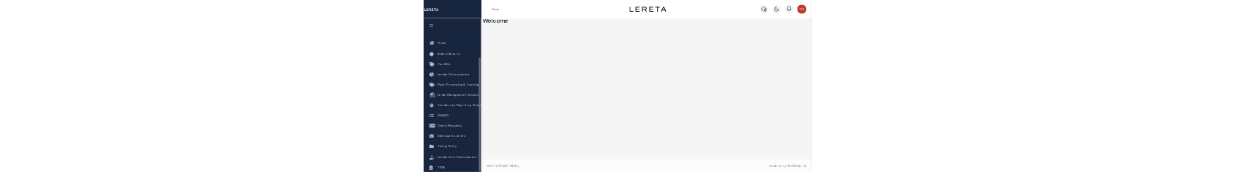
scroll to position [165, 0]
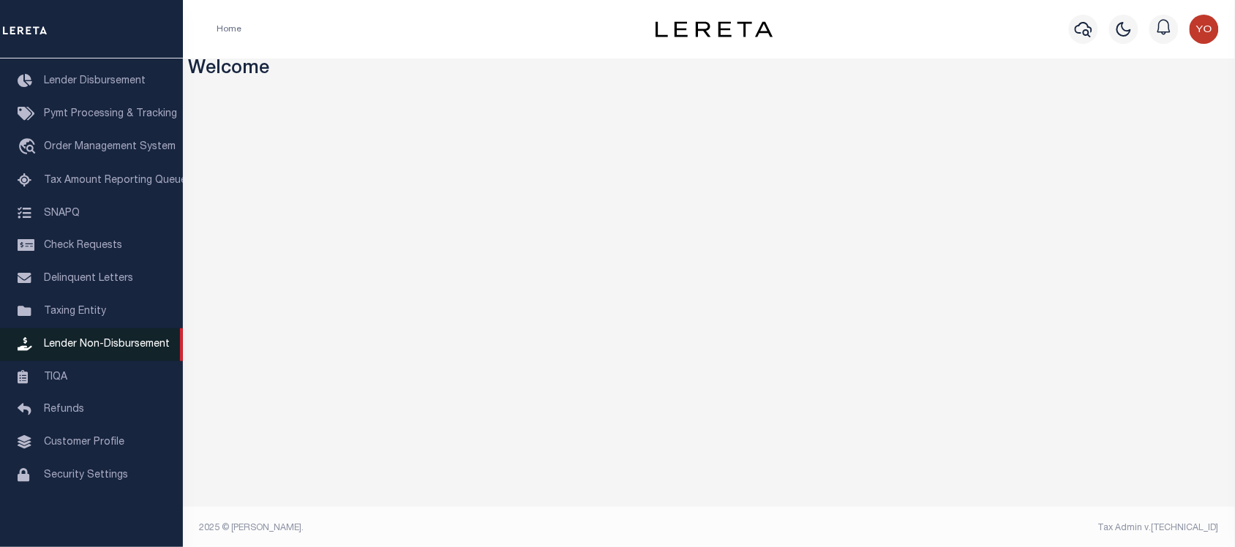
click at [89, 340] on span "Lender Non-Disbursement" at bounding box center [107, 345] width 126 height 10
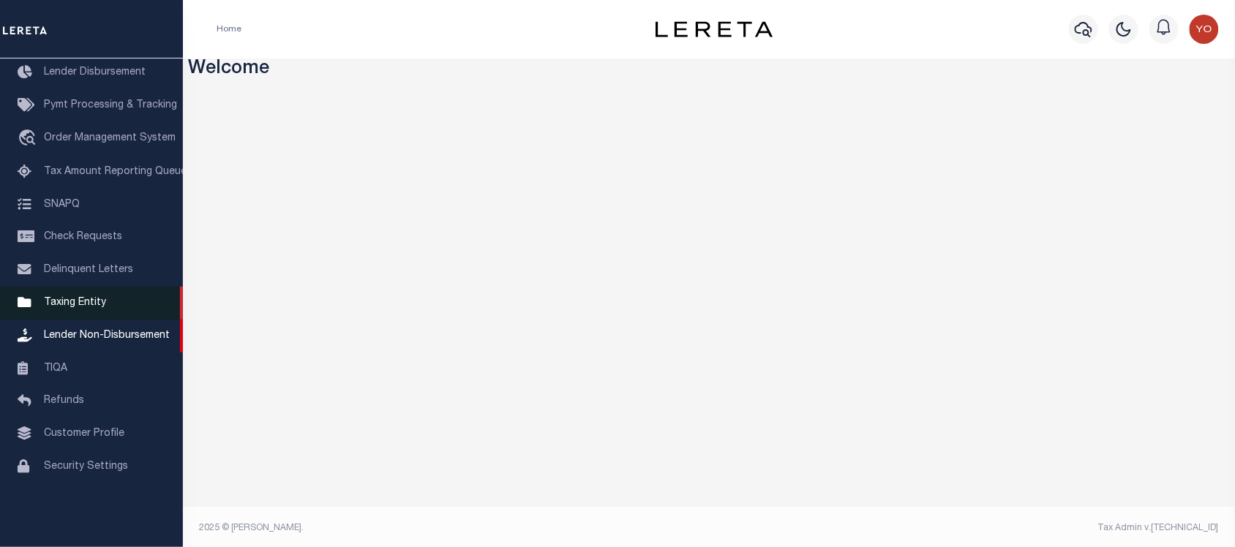
click at [82, 308] on span "Taxing Entity" at bounding box center [75, 303] width 62 height 10
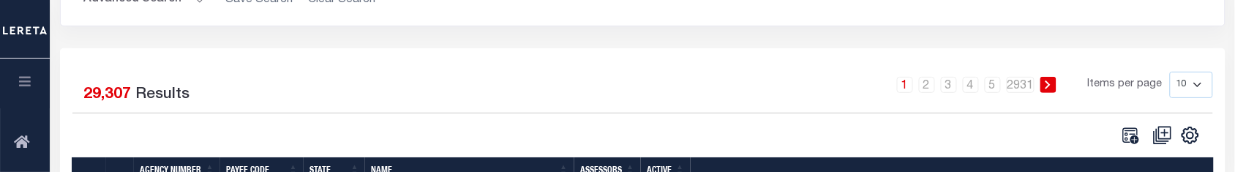
scroll to position [274, 0]
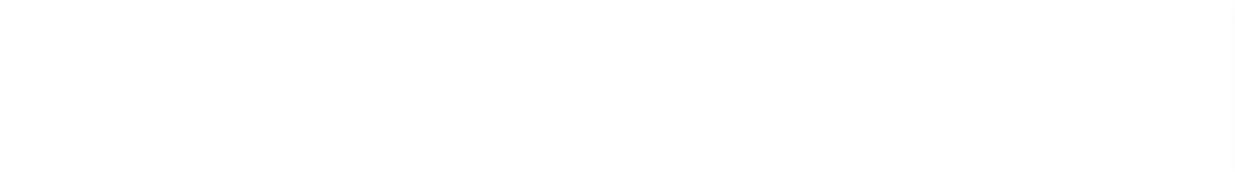
select select
checkbox input "false"
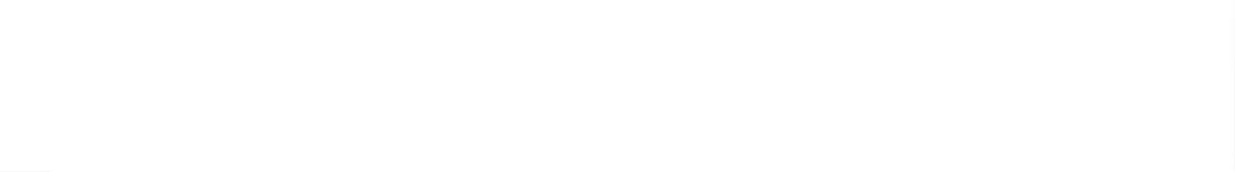
checkbox input "false"
type input "810500000"
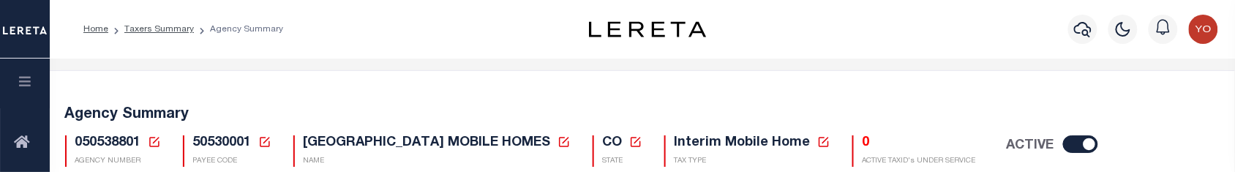
scroll to position [183, 0]
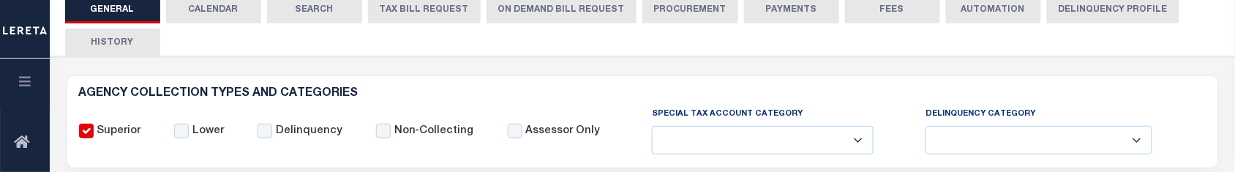
click at [593, 15] on button "ON DEMAND BILL REQUEST" at bounding box center [562, 10] width 150 height 28
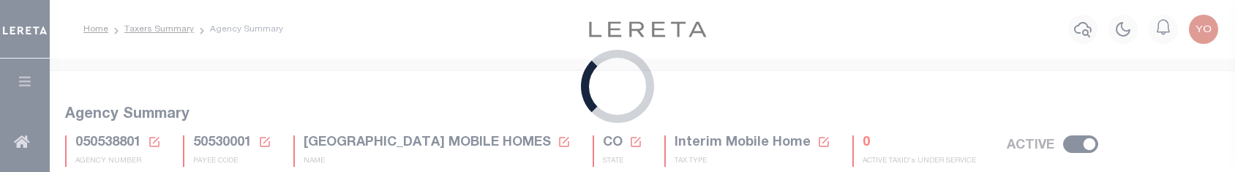
select select
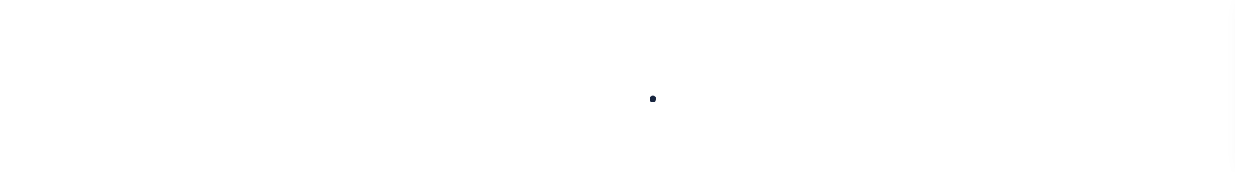
select select
checkbox input "false"
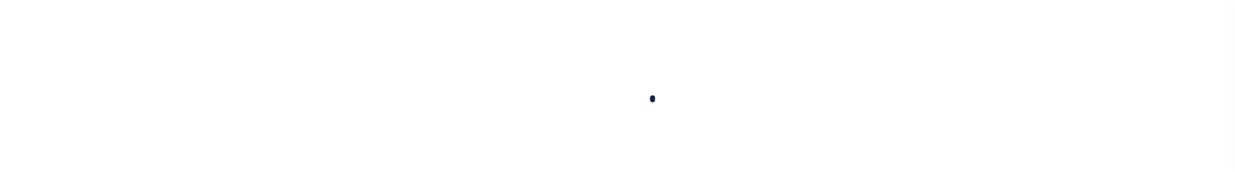
checkbox input "false"
type input "810500000"
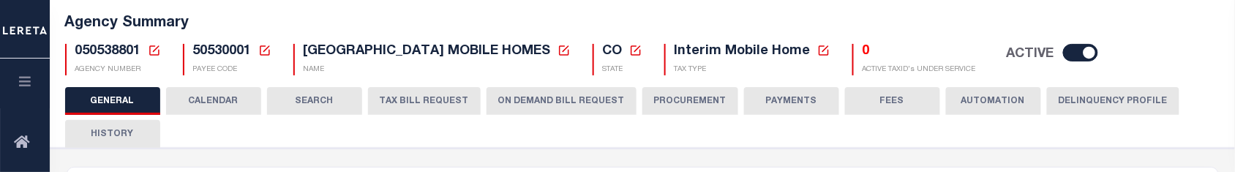
click at [542, 96] on button "ON DEMAND BILL REQUEST" at bounding box center [562, 101] width 150 height 28
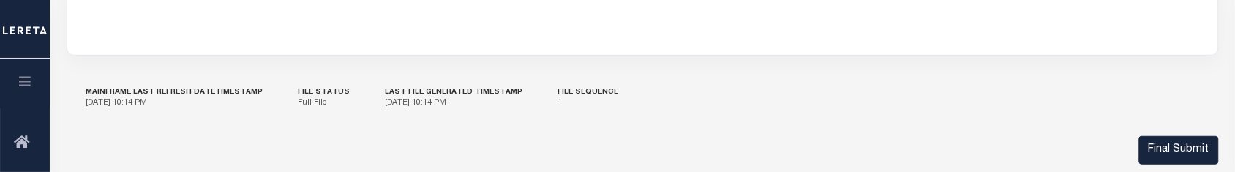
scroll to position [183, 0]
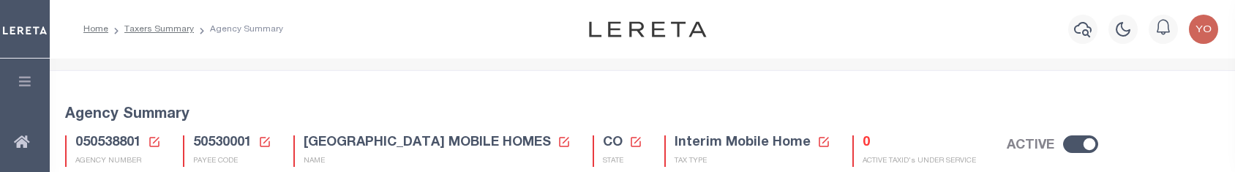
select select
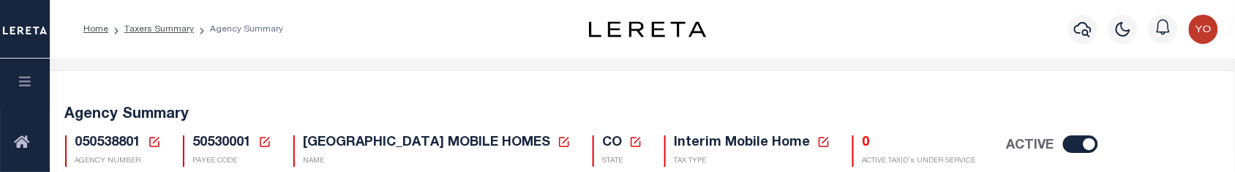
scroll to position [91, 0]
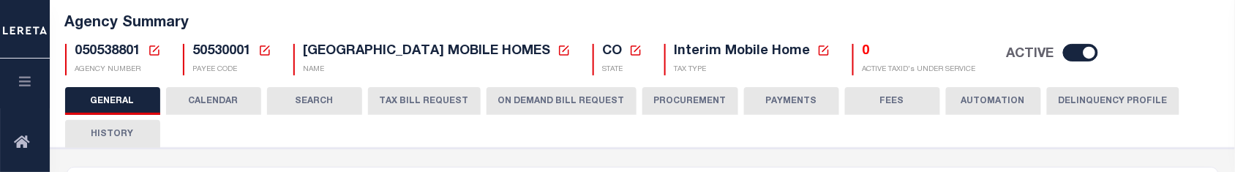
click at [520, 108] on button "ON DEMAND BILL REQUEST" at bounding box center [562, 101] width 150 height 28
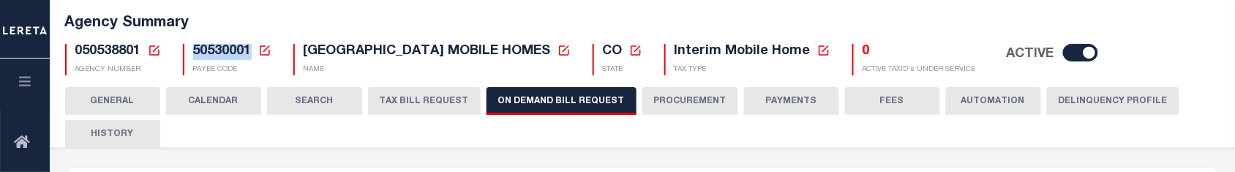
drag, startPoint x: 187, startPoint y: 49, endPoint x: 250, endPoint y: 53, distance: 63.1
click at [250, 53] on div "50530001 Payee Code Cancel Ok PAYEE CODE" at bounding box center [227, 59] width 89 height 31
copy span "50530001"
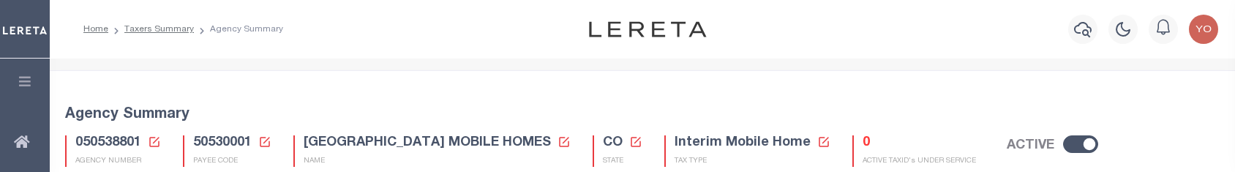
select select
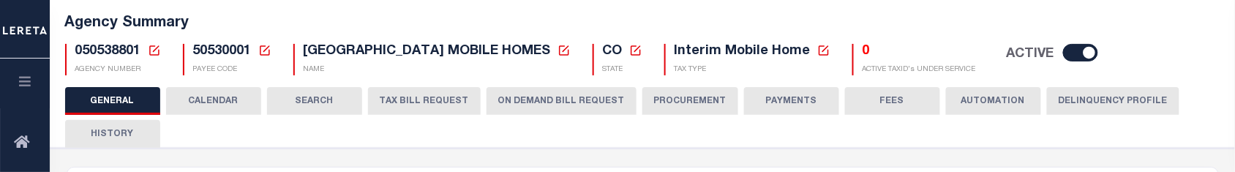
scroll to position [91, 0]
click at [525, 104] on button "ON DEMAND BILL REQUEST" at bounding box center [562, 101] width 150 height 28
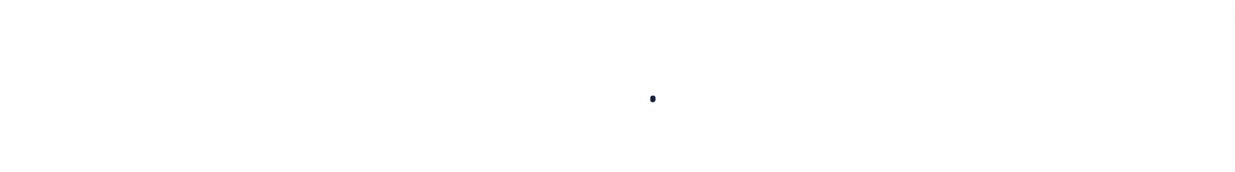
select select
checkbox input "false"
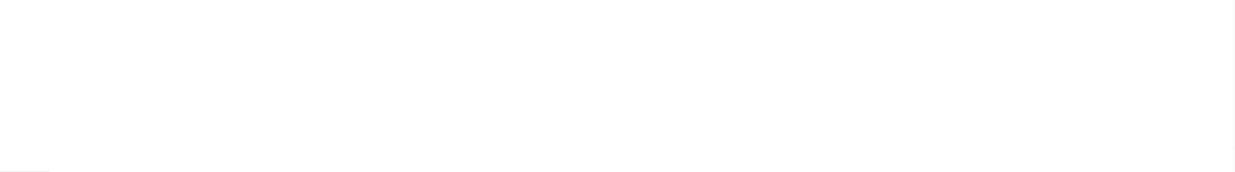
checkbox input "false"
type input "810500000"
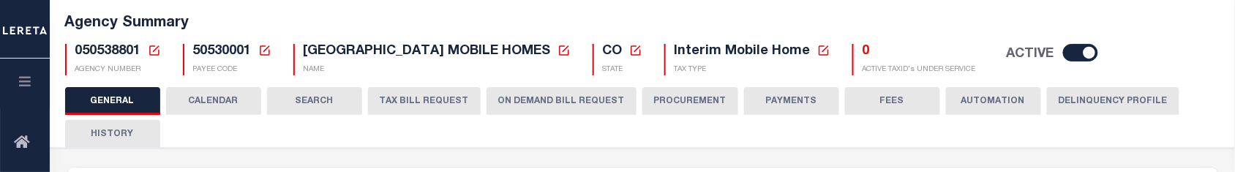
click at [554, 102] on button "ON DEMAND BILL REQUEST" at bounding box center [562, 101] width 150 height 28
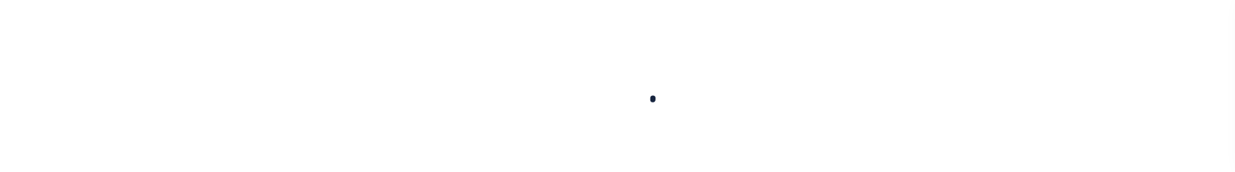
select select
checkbox input "false"
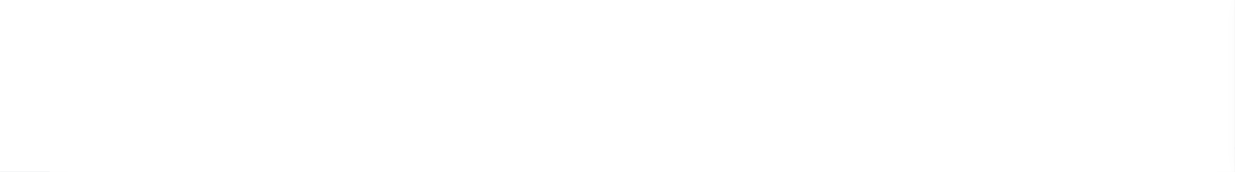
checkbox input "false"
type input "810500000"
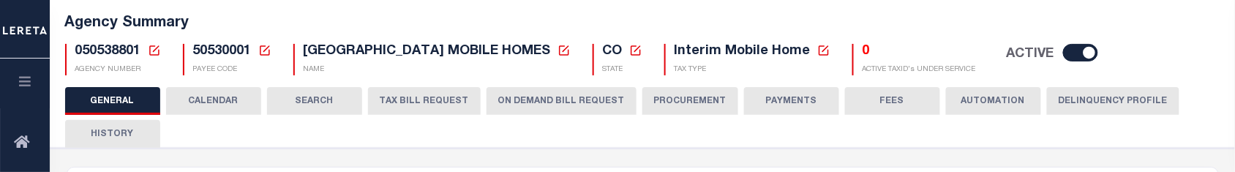
click at [514, 95] on button "ON DEMAND BILL REQUEST" at bounding box center [562, 101] width 150 height 28
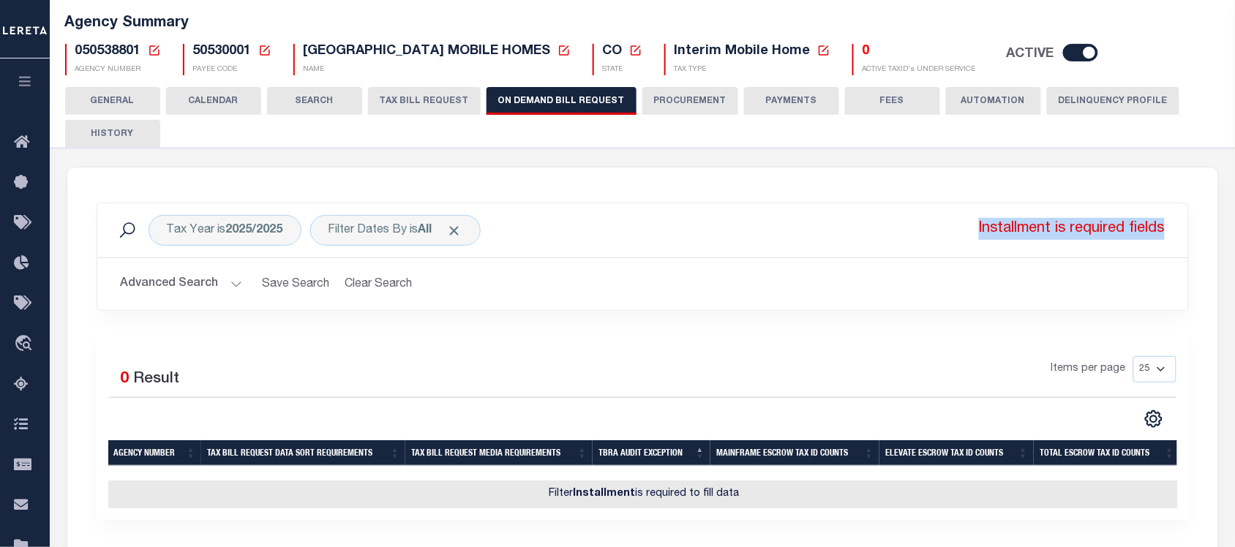
drag, startPoint x: 978, startPoint y: 225, endPoint x: 1169, endPoint y: 229, distance: 190.3
click at [1169, 171] on div "Tax Year is 2025/2025 Filter Dates By is All Installment is required fields Sea…" at bounding box center [643, 230] width 1068 height 31
copy p "Installment is required fields"
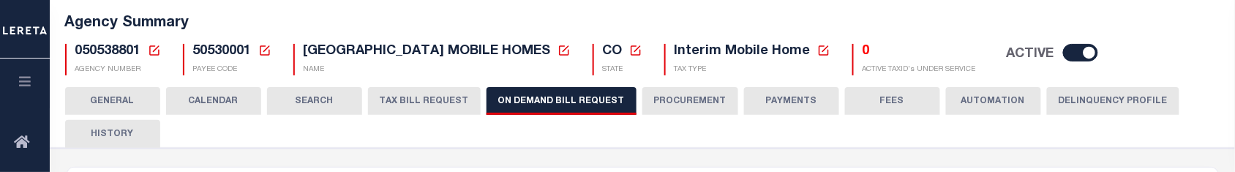
scroll to position [183, 0]
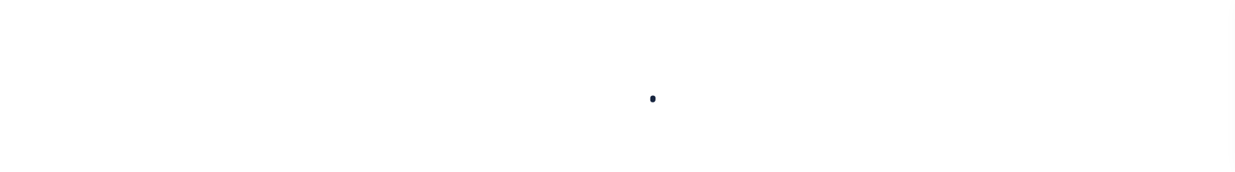
select select
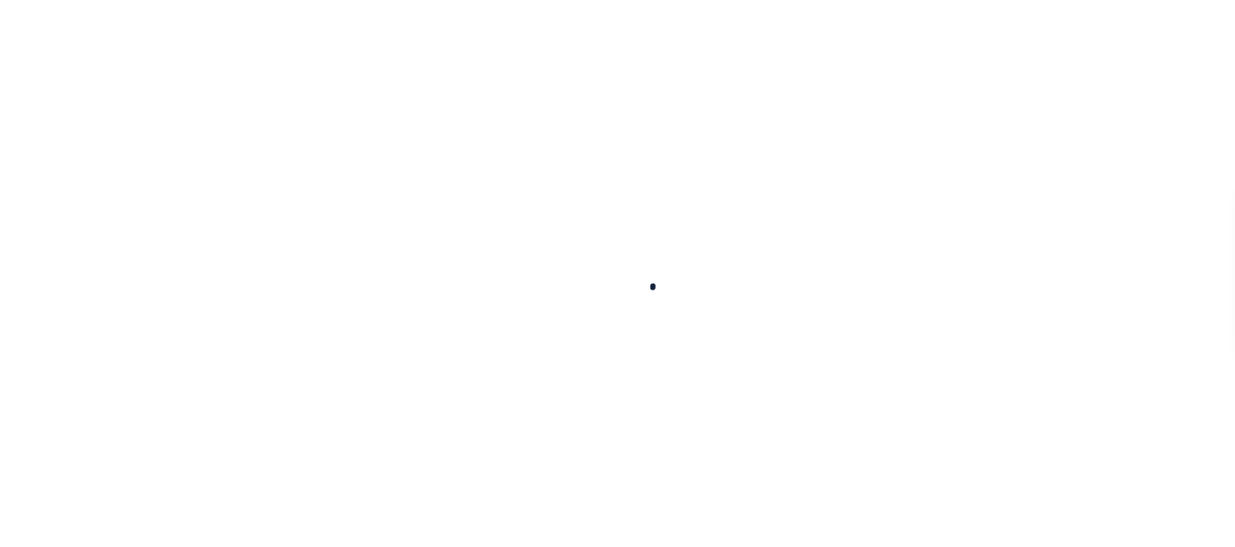
scroll to position [443, 0]
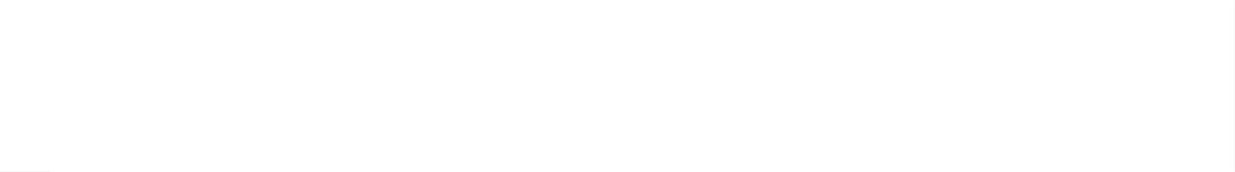
checkbox input "false"
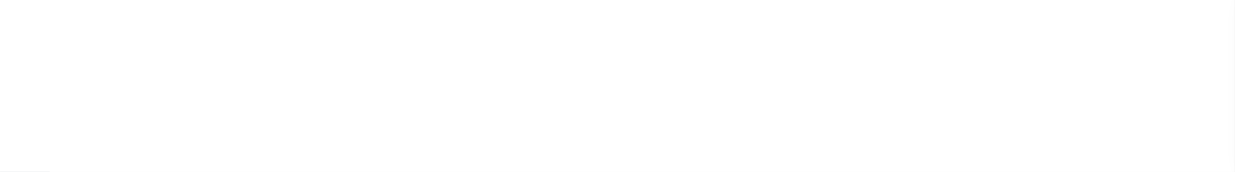
type input "810500000"
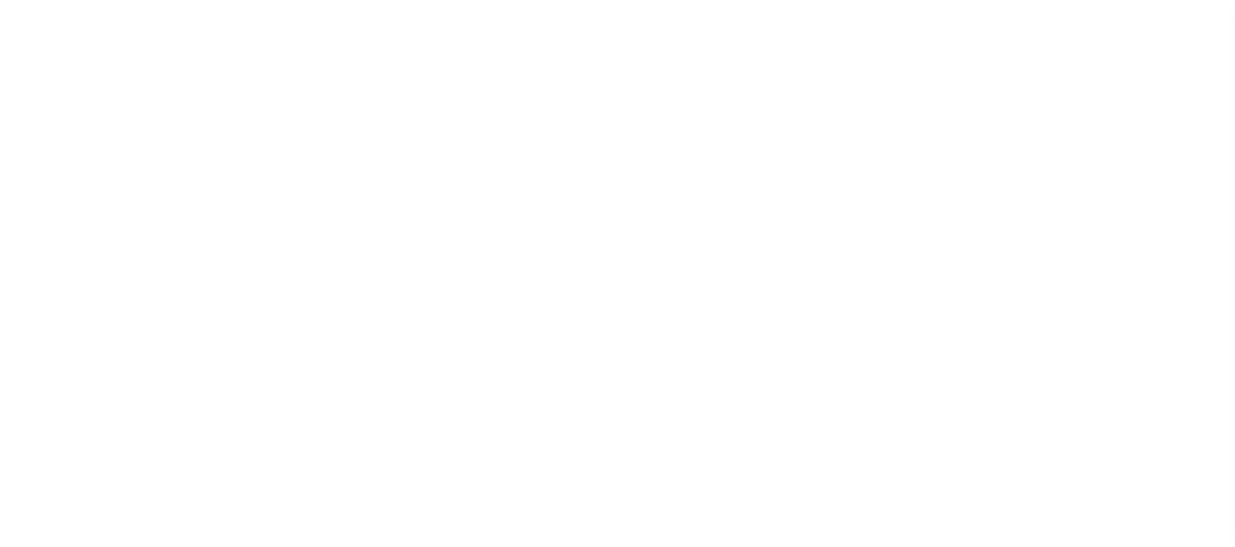
select select
